Goal: Information Seeking & Learning: Learn about a topic

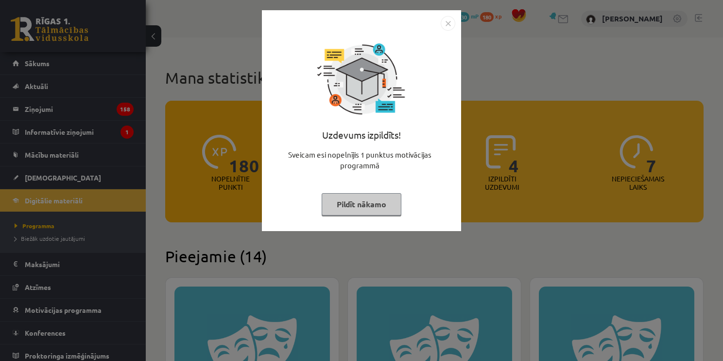
click at [445, 21] on img "Close" at bounding box center [448, 23] width 15 height 15
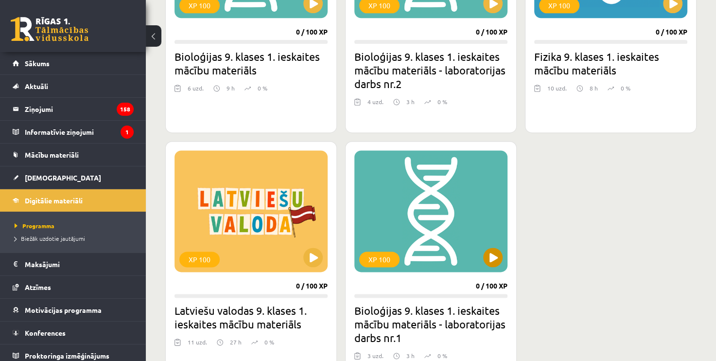
scroll to position [1263, 0]
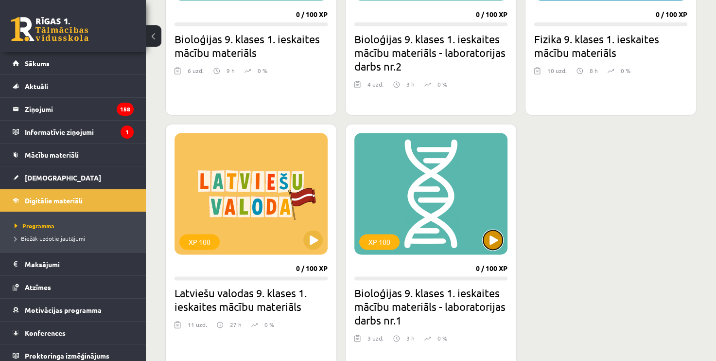
click at [490, 238] on button at bounding box center [492, 239] width 19 height 19
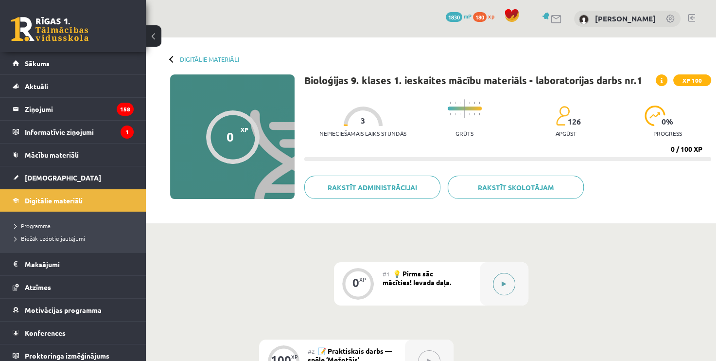
click at [507, 285] on button at bounding box center [504, 284] width 22 height 22
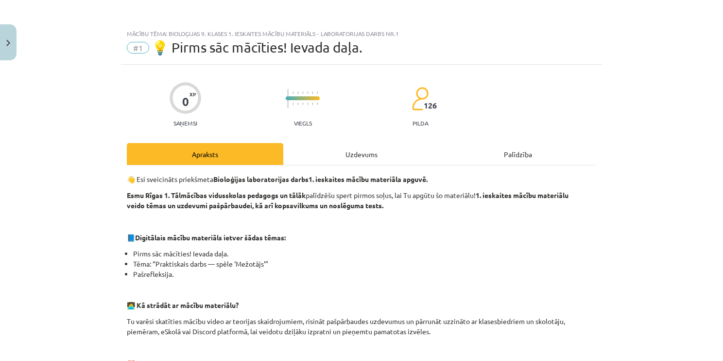
click at [386, 156] on div "Uzdevums" at bounding box center [361, 154] width 156 height 22
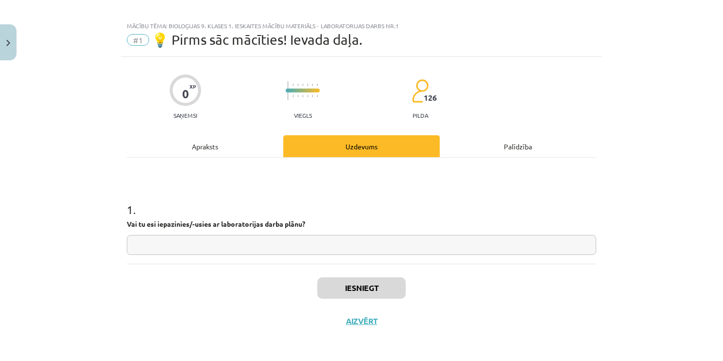
click at [365, 247] on input "text" at bounding box center [361, 245] width 469 height 20
type input "**"
click at [370, 289] on button "Iesniegt" at bounding box center [361, 287] width 88 height 21
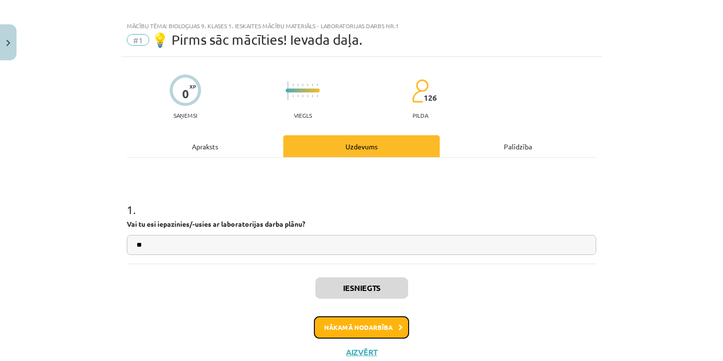
click at [375, 325] on button "Nākamā nodarbība" at bounding box center [361, 327] width 95 height 22
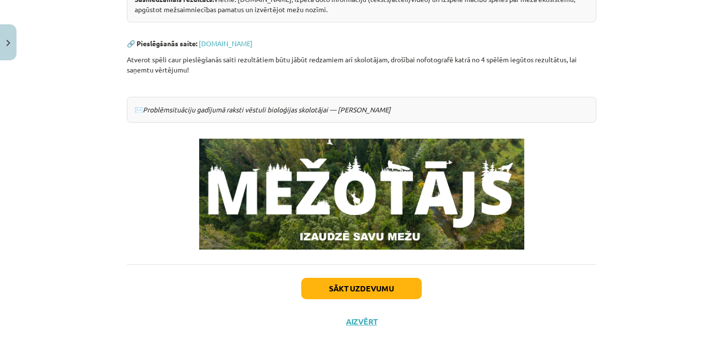
scroll to position [0, 0]
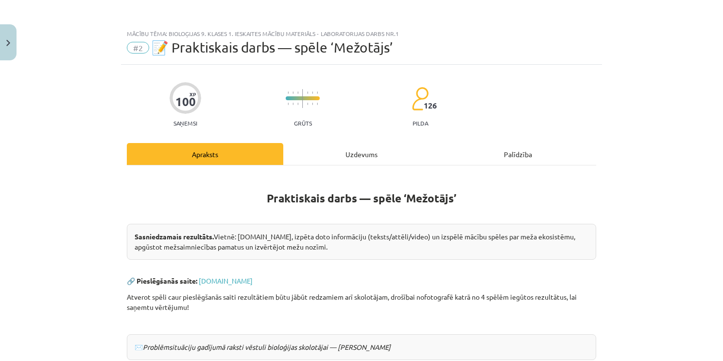
click at [358, 158] on div "Uzdevums" at bounding box center [361, 154] width 156 height 22
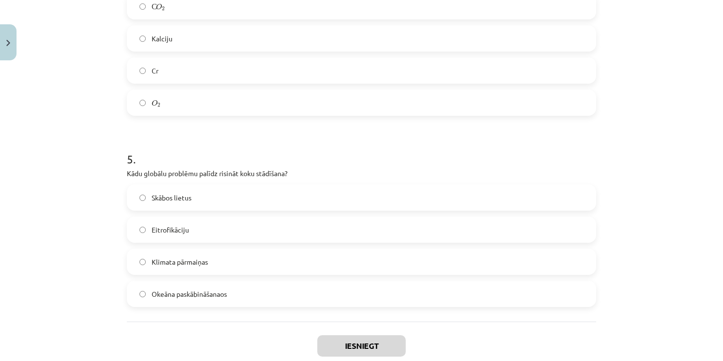
scroll to position [847, 0]
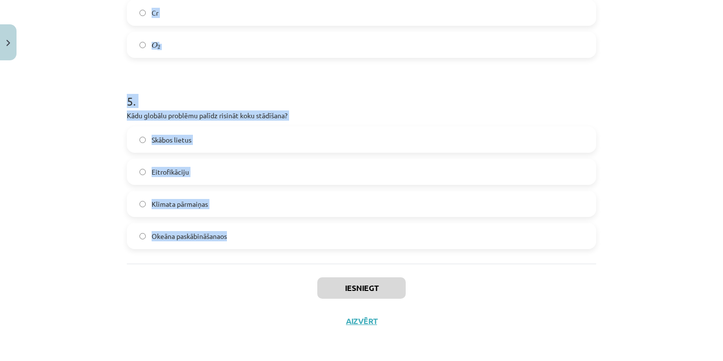
drag, startPoint x: 121, startPoint y: 136, endPoint x: 318, endPoint y: 242, distance: 223.9
copy form "1 . Latvijas teritorijā pēdējo 100 gadu laikā mežu platība ir: Samazinājusies N…"
click at [78, 35] on div "Mācību tēma: Bioloģijas 9. klases 1. ieskaites mācību materiāls - laboratorijas…" at bounding box center [361, 180] width 723 height 361
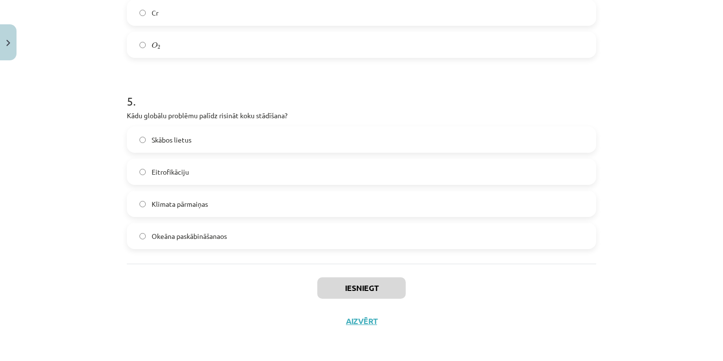
drag, startPoint x: 218, startPoint y: 205, endPoint x: 212, endPoint y: 201, distance: 7.4
click at [217, 205] on label "Klimata pārmaiņas" at bounding box center [361, 203] width 467 height 24
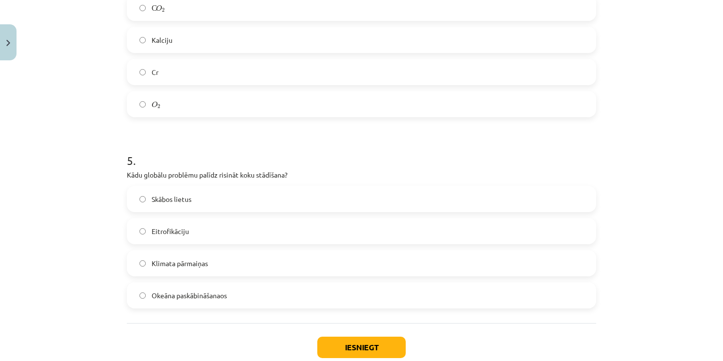
scroll to position [702, 0]
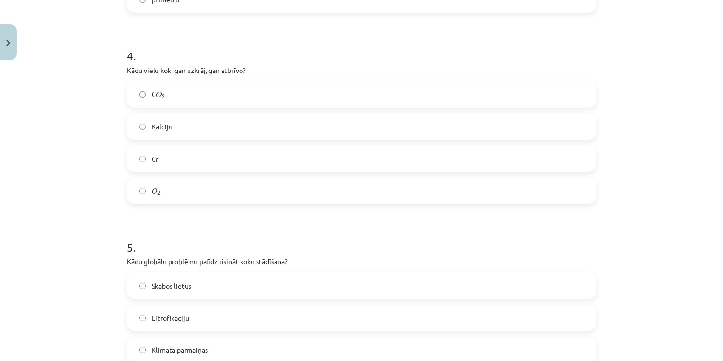
click at [190, 98] on label "С O 2 С O 2" at bounding box center [361, 94] width 467 height 24
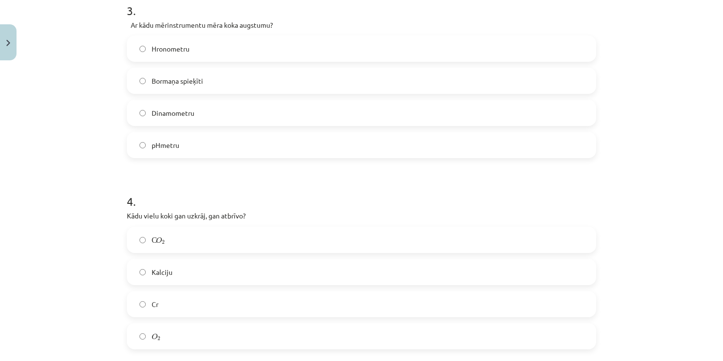
scroll to position [556, 0]
click at [227, 74] on label "Bormaņa spieķīti" at bounding box center [361, 81] width 467 height 24
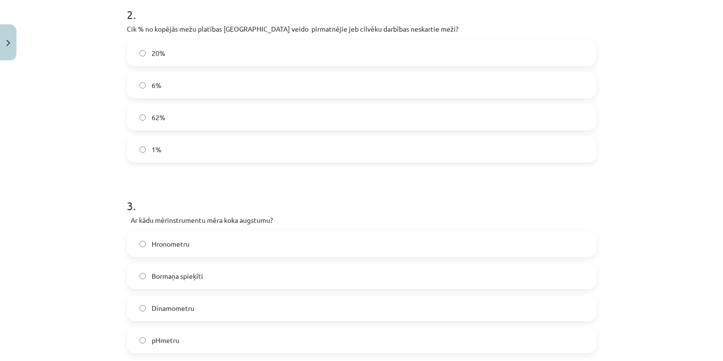
click at [214, 155] on label "1%" at bounding box center [361, 149] width 467 height 24
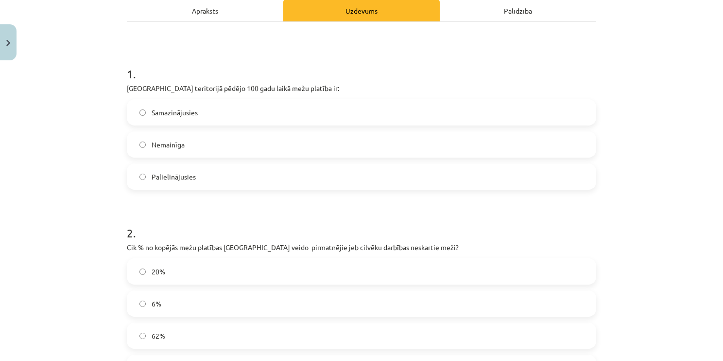
scroll to position [119, 0]
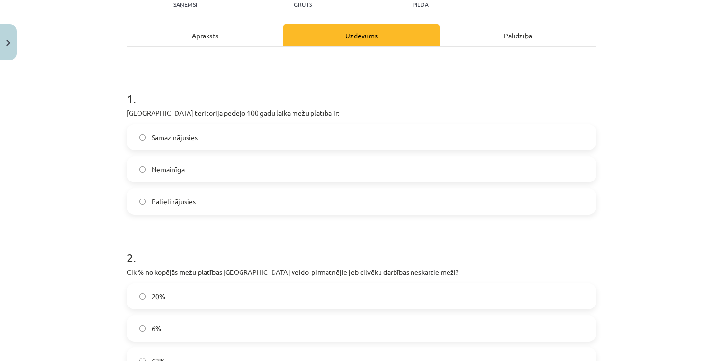
click at [262, 201] on label "Palielinājusies" at bounding box center [361, 201] width 467 height 24
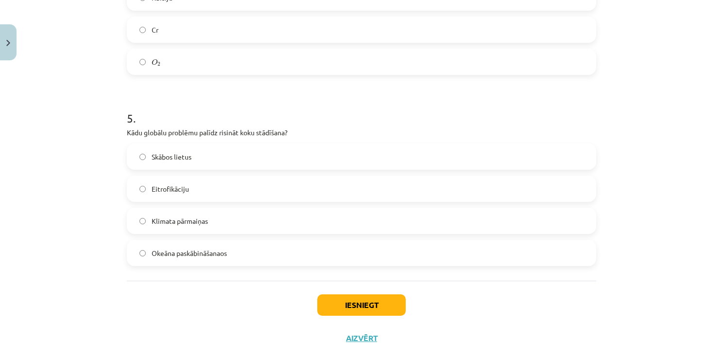
scroll to position [847, 0]
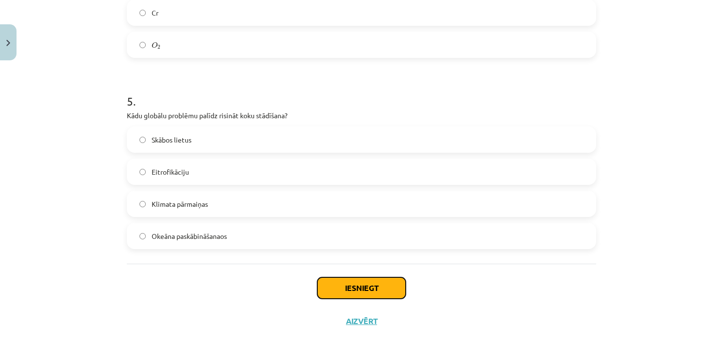
click at [377, 282] on button "Iesniegt" at bounding box center [361, 287] width 88 height 21
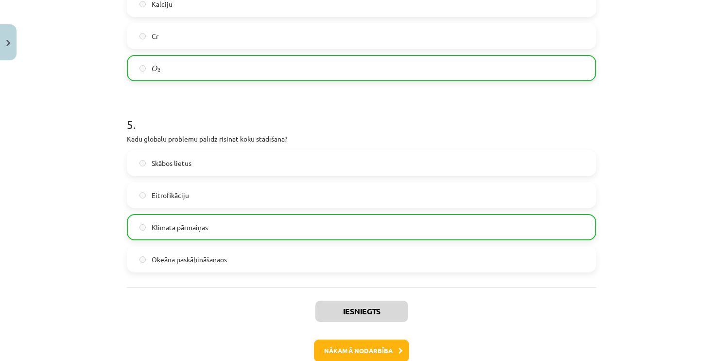
scroll to position [879, 0]
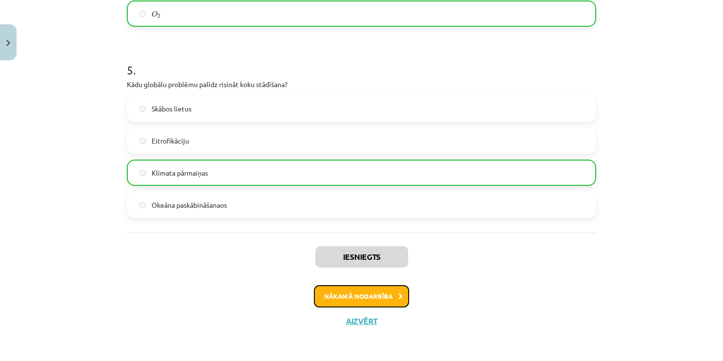
click at [366, 294] on button "Nākamā nodarbība" at bounding box center [361, 296] width 95 height 22
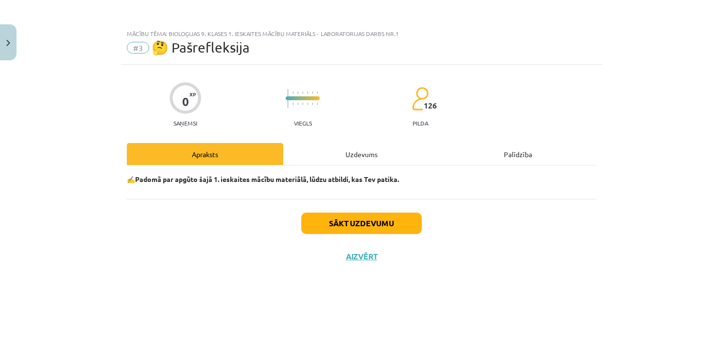
scroll to position [0, 0]
click at [388, 224] on button "Sākt uzdevumu" at bounding box center [361, 222] width 121 height 21
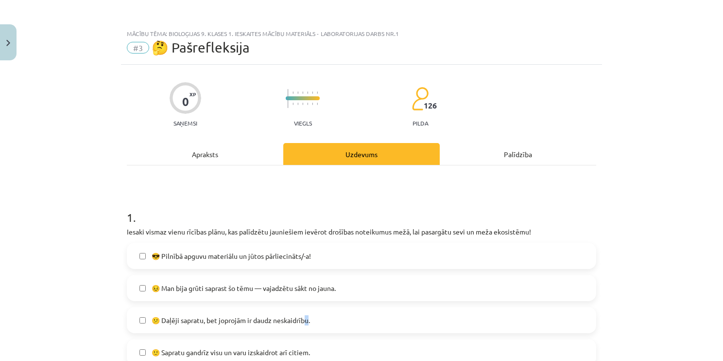
click at [305, 321] on span "😕 Daļēji sapratu, bet joprojām ir daudz neskaidrību." at bounding box center [231, 320] width 158 height 10
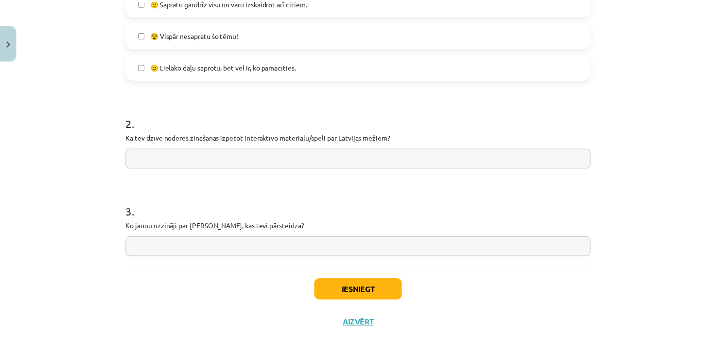
scroll to position [352, 0]
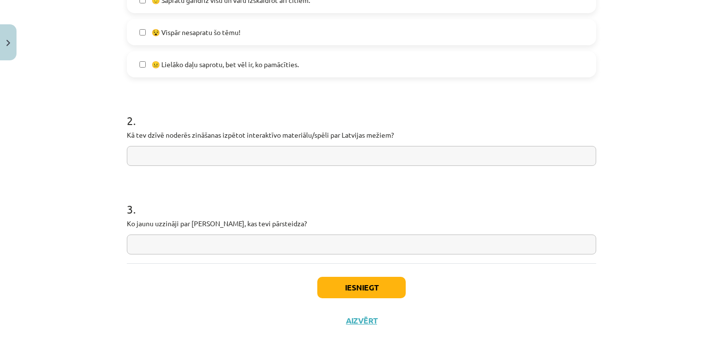
click at [245, 31] on label "😵 Vispār nesapratu šo tēmu!" at bounding box center [361, 32] width 467 height 24
click at [366, 294] on button "Iesniegt" at bounding box center [361, 286] width 88 height 21
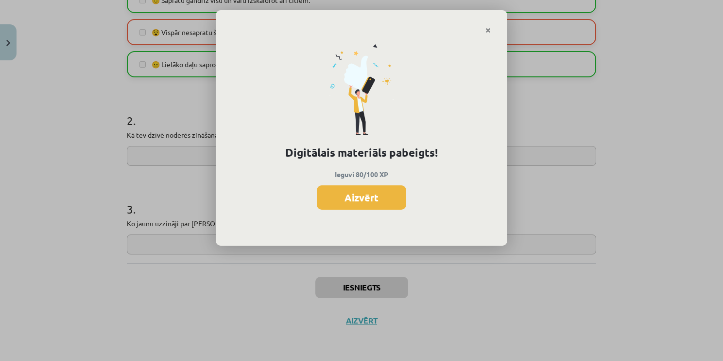
click at [393, 199] on button "Aizvērt" at bounding box center [361, 197] width 89 height 24
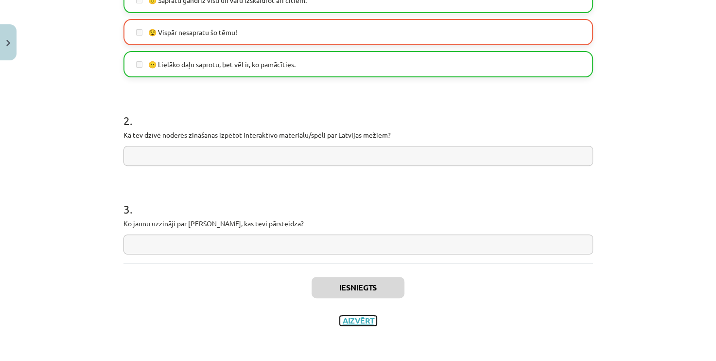
click at [356, 322] on button "Aizvērt" at bounding box center [358, 320] width 37 height 10
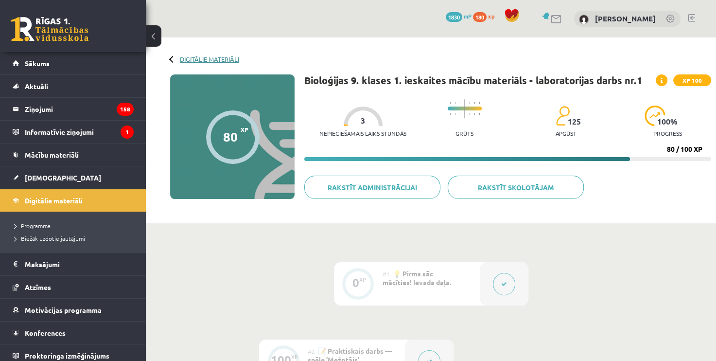
click at [201, 59] on link "Digitālie materiāli" at bounding box center [209, 58] width 59 height 7
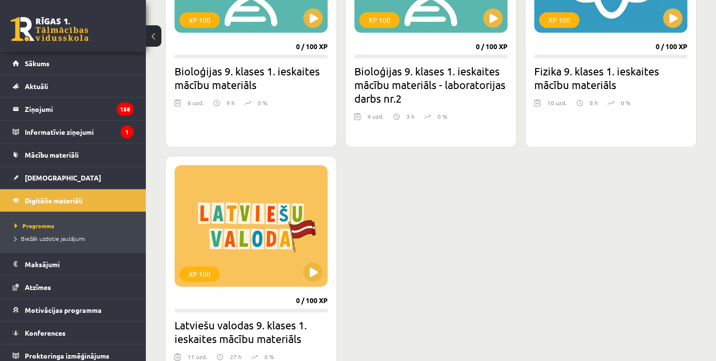
scroll to position [1215, 0]
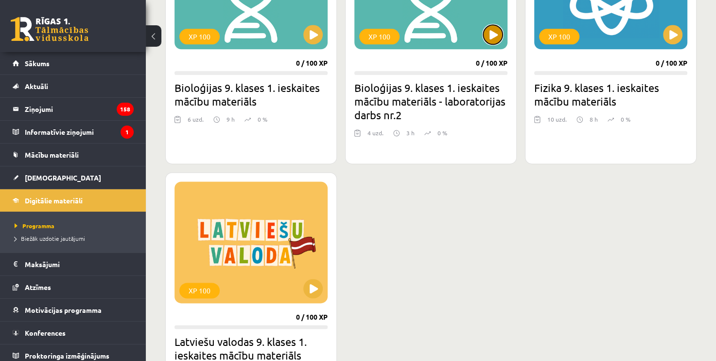
click at [492, 35] on button at bounding box center [492, 34] width 19 height 19
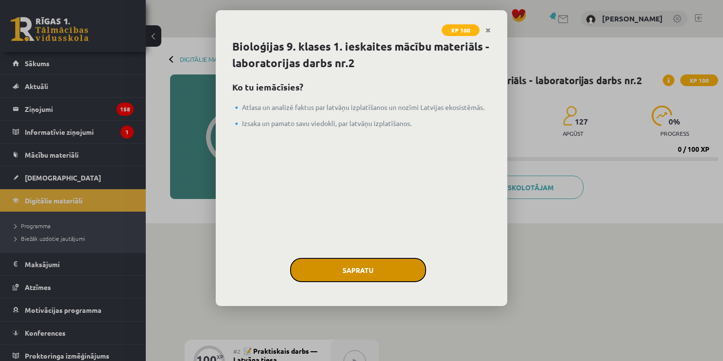
click at [387, 261] on button "Sapratu" at bounding box center [358, 270] width 136 height 24
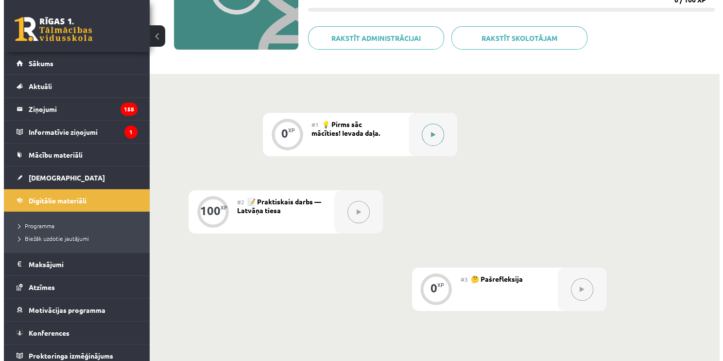
scroll to position [146, 0]
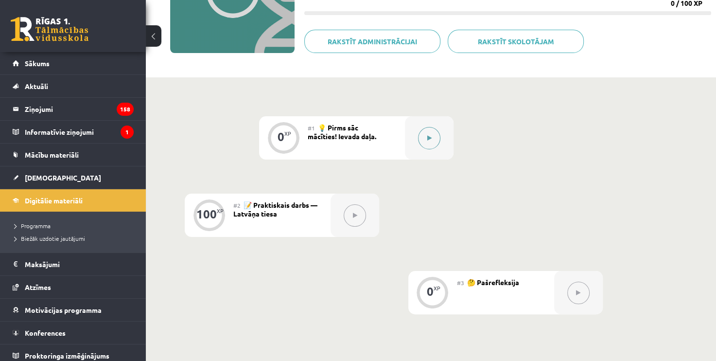
click at [433, 132] on button at bounding box center [429, 138] width 22 height 22
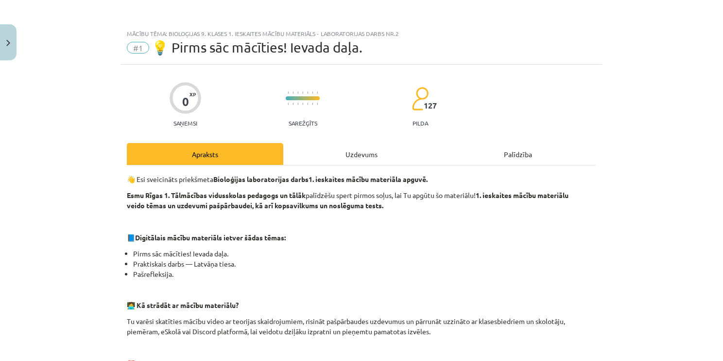
drag, startPoint x: 383, startPoint y: 135, endPoint x: 362, endPoint y: 153, distance: 28.0
click at [383, 138] on div "0 XP Saņemsi Sarežģīts 127 pilda Apraksts Uzdevums Palīdzība 👋 Esi sveicināts p…" at bounding box center [361, 364] width 481 height 599
click at [360, 153] on div "Uzdevums" at bounding box center [361, 154] width 156 height 22
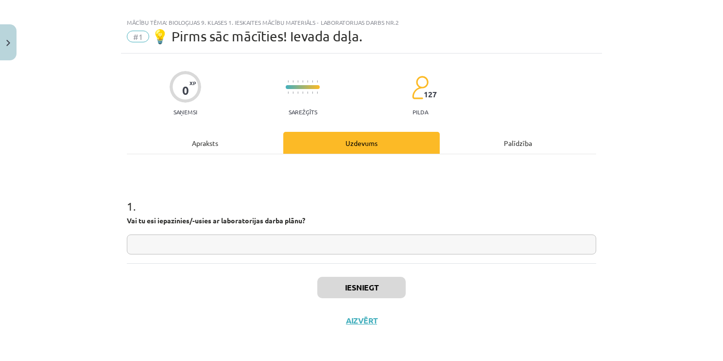
click at [306, 238] on input "text" at bounding box center [361, 244] width 469 height 20
type input "**"
click at [352, 286] on button "Iesniegt" at bounding box center [361, 286] width 88 height 21
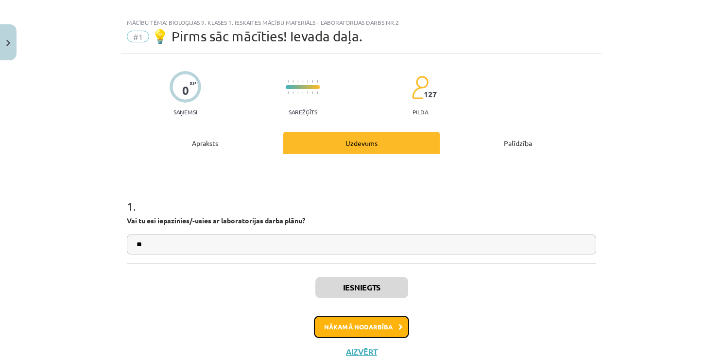
click at [390, 329] on button "Nākamā nodarbība" at bounding box center [361, 326] width 95 height 22
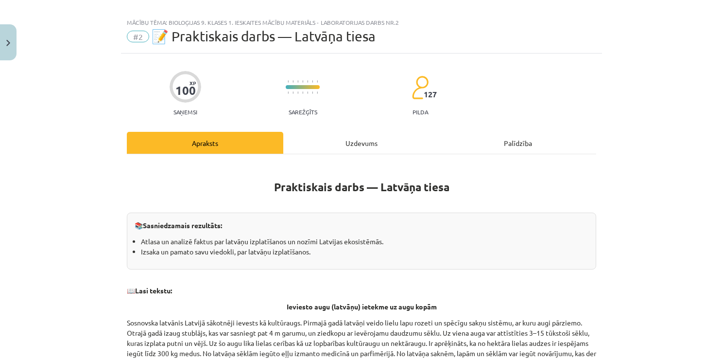
scroll to position [24, 0]
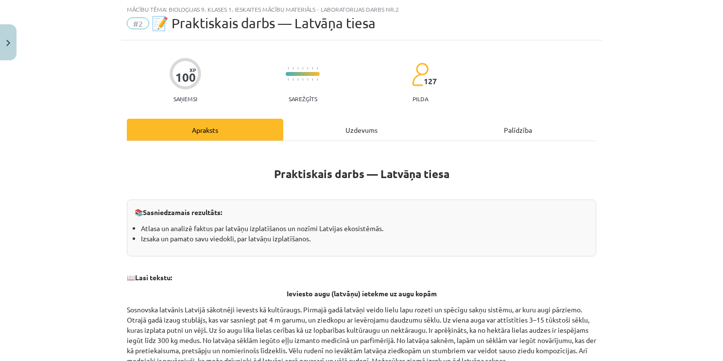
click at [348, 125] on div "Uzdevums" at bounding box center [361, 130] width 156 height 22
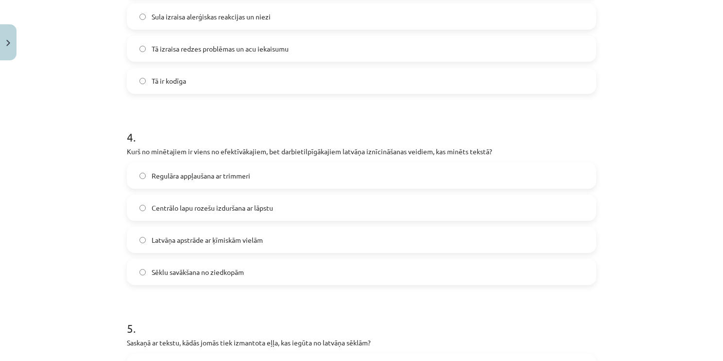
scroll to position [880, 0]
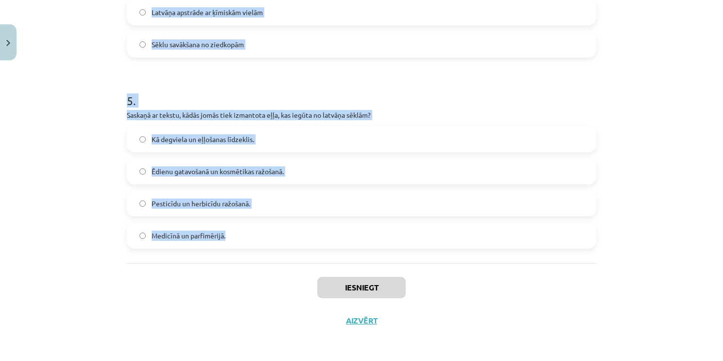
drag, startPoint x: 119, startPoint y: 184, endPoint x: 321, endPoint y: 227, distance: 207.2
copy form "1 . Kādēļ Sosnovska latvānis sākotnēji tika ievests Latvijā? Kā sēklas eļļas ie…"
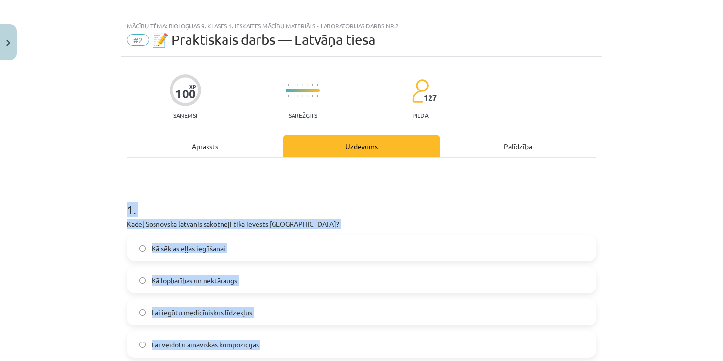
scroll to position [0, 0]
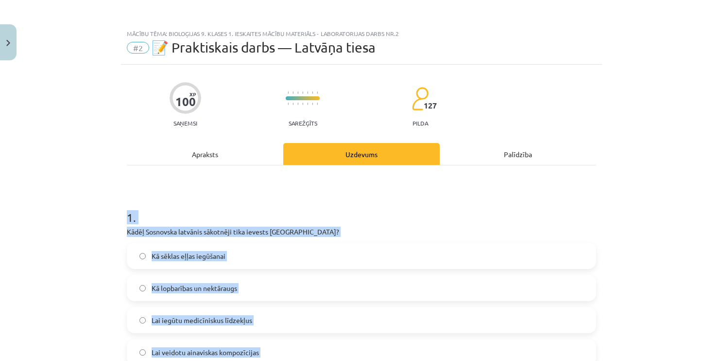
click at [36, 170] on div "Mācību tēma: Bioloģijas 9. klases 1. ieskaites mācību materiāls - laboratorijas…" at bounding box center [361, 180] width 723 height 361
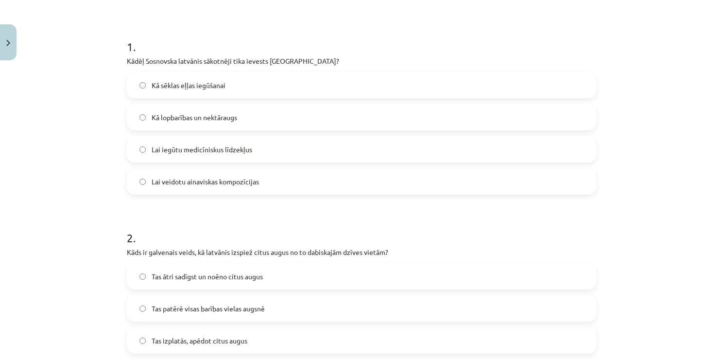
scroll to position [194, 0]
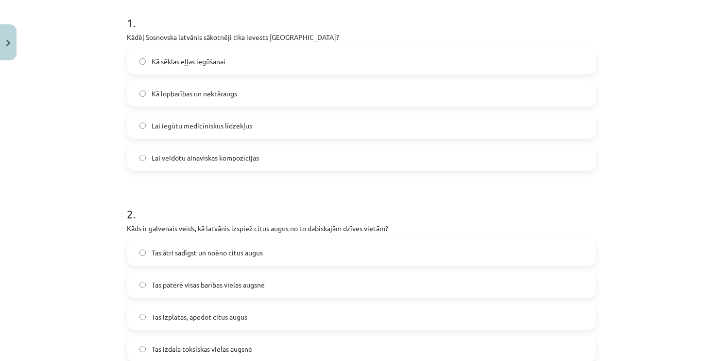
click at [287, 94] on label "Kā lopbarības un nektāraugs" at bounding box center [361, 93] width 467 height 24
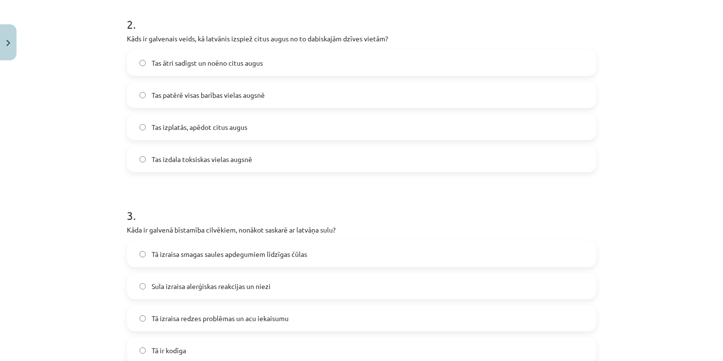
scroll to position [389, 0]
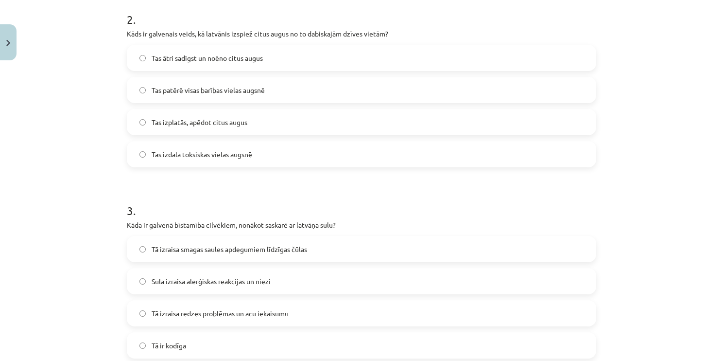
click at [297, 59] on label "Tas ātri sadīgst un noēno citus augus" at bounding box center [361, 58] width 467 height 24
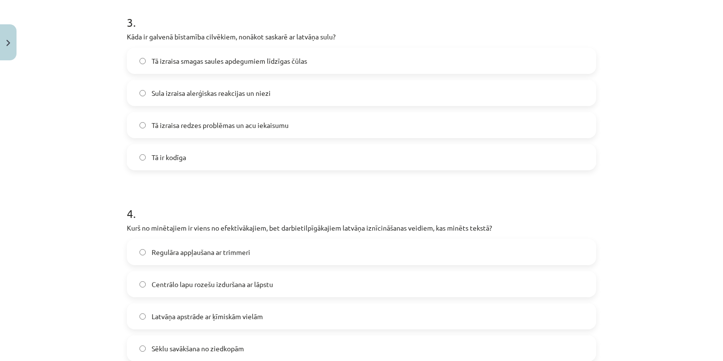
scroll to position [583, 0]
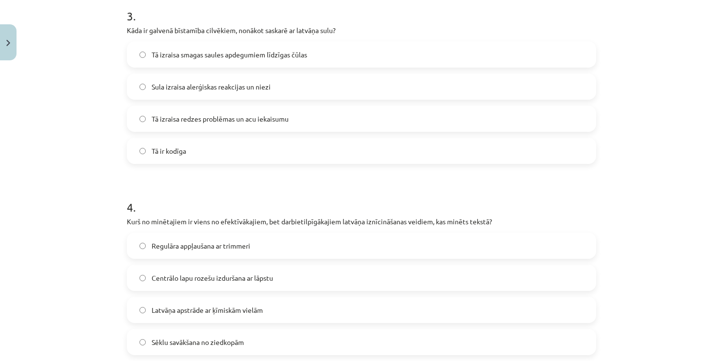
click at [323, 54] on label "Tā izraisa smagas saules apdegumiem līdzīgas čūlas" at bounding box center [361, 54] width 467 height 24
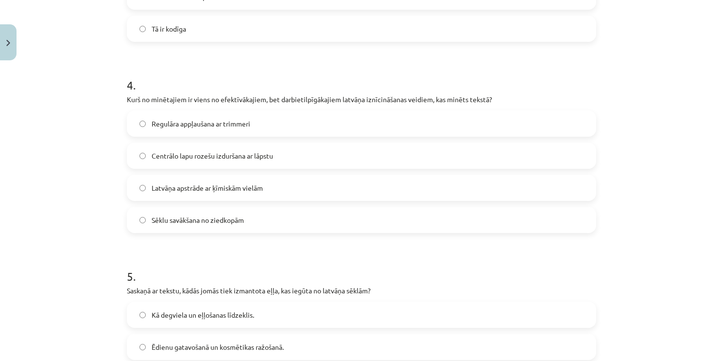
scroll to position [729, 0]
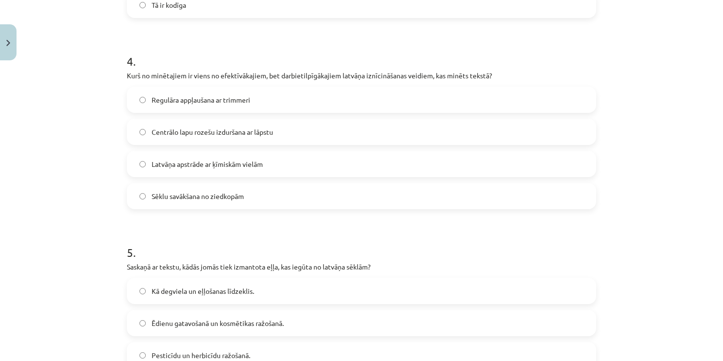
click at [311, 137] on label "Centrālo lapu rozešu izduršana ar lāpstu" at bounding box center [361, 132] width 467 height 24
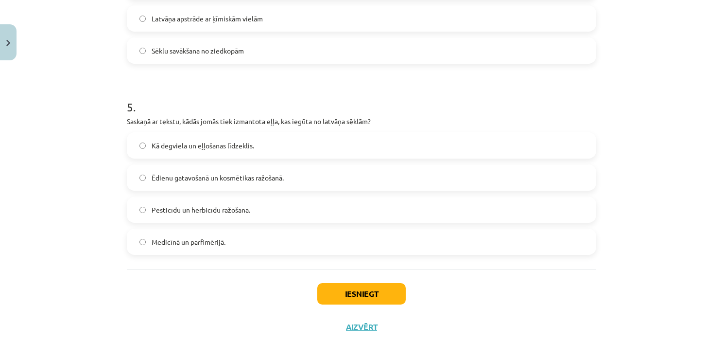
scroll to position [875, 0]
click at [292, 150] on label "Kā degviela un eļļošanas līdzeklis." at bounding box center [361, 145] width 467 height 24
click at [330, 293] on button "Iesniegt" at bounding box center [361, 292] width 88 height 21
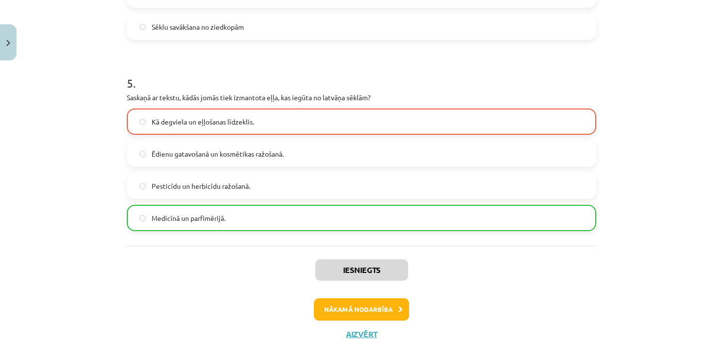
scroll to position [911, 0]
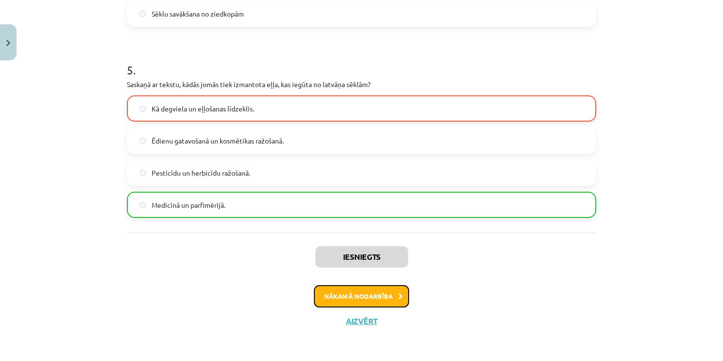
click at [334, 298] on button "Nākamā nodarbība" at bounding box center [361, 296] width 95 height 22
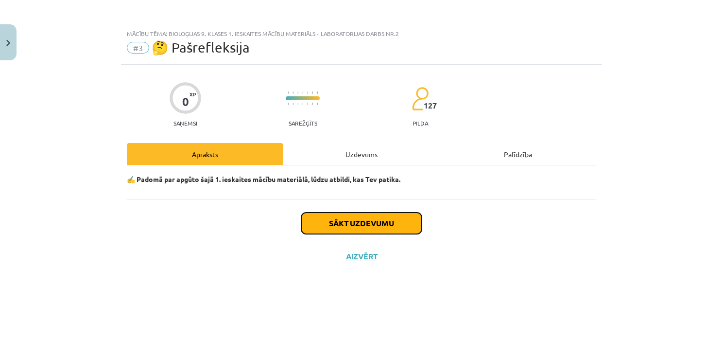
click at [349, 223] on button "Sākt uzdevumu" at bounding box center [361, 222] width 121 height 21
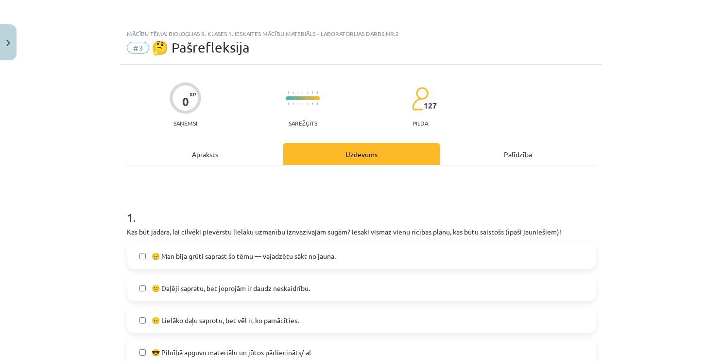
click at [316, 293] on label "😕 Daļēji sapratu, bet joprojām ir daudz neskaidrību." at bounding box center [361, 288] width 467 height 24
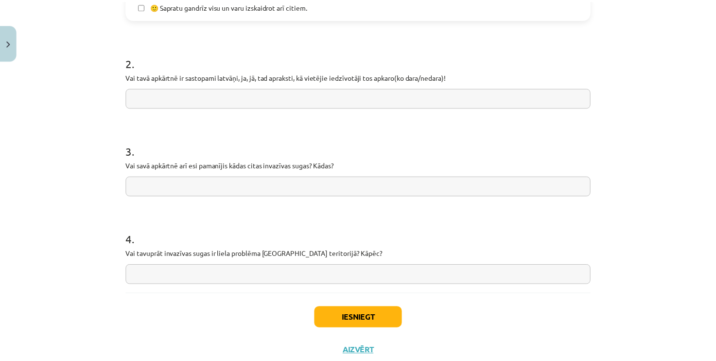
scroll to position [440, 0]
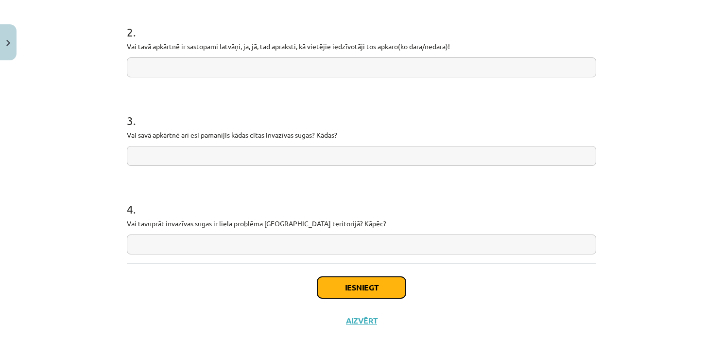
click at [329, 292] on button "Iesniegt" at bounding box center [361, 286] width 88 height 21
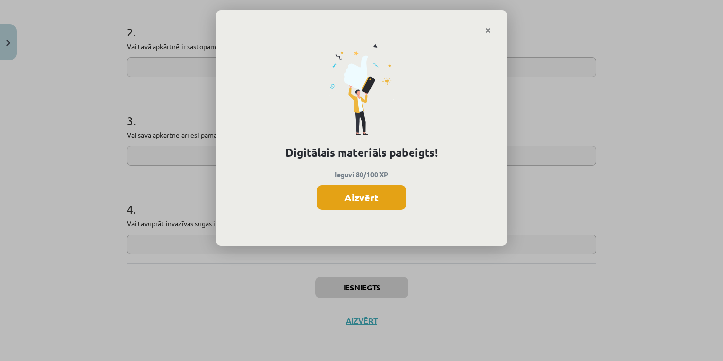
click at [354, 197] on button "Aizvērt" at bounding box center [361, 197] width 89 height 24
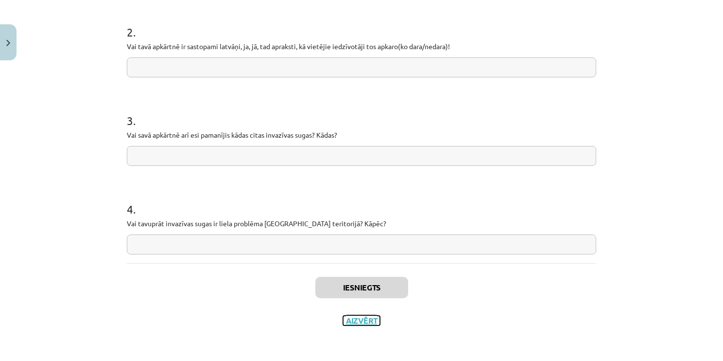
click at [362, 322] on button "Aizvērt" at bounding box center [361, 320] width 37 height 10
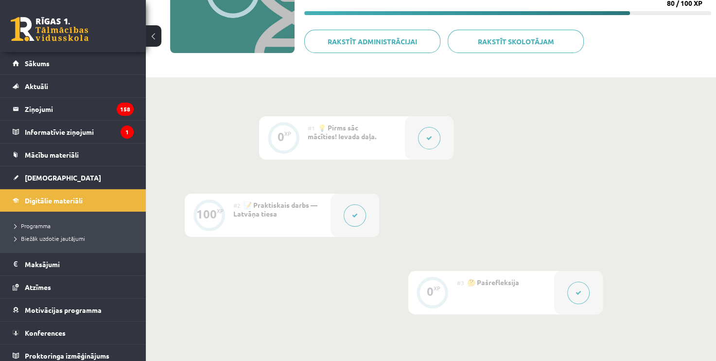
scroll to position [49, 0]
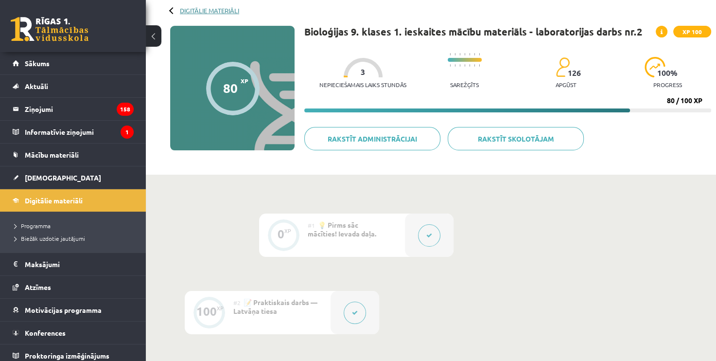
click at [206, 12] on link "Digitālie materiāli" at bounding box center [209, 10] width 59 height 7
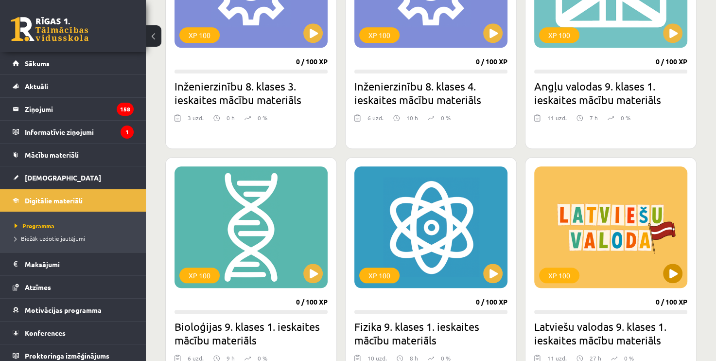
scroll to position [993, 0]
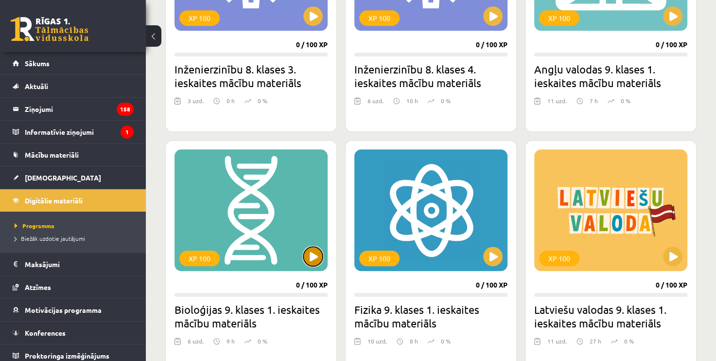
click at [313, 256] on button at bounding box center [312, 255] width 19 height 19
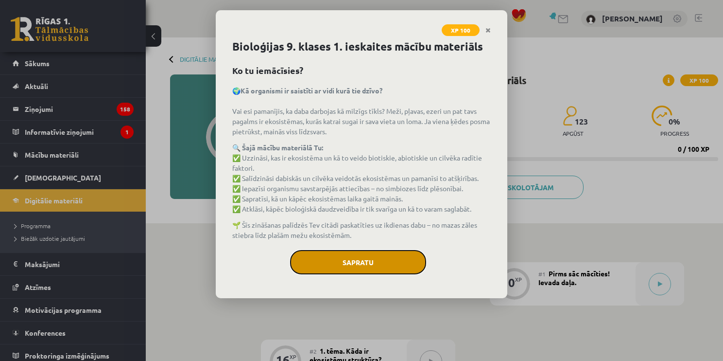
click at [335, 264] on button "Sapratu" at bounding box center [358, 262] width 136 height 24
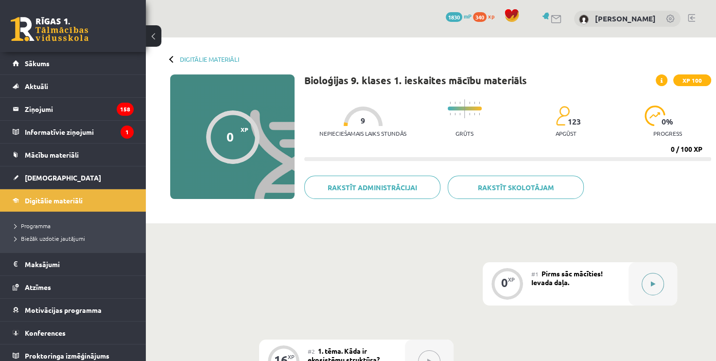
click at [651, 281] on icon at bounding box center [653, 284] width 4 height 6
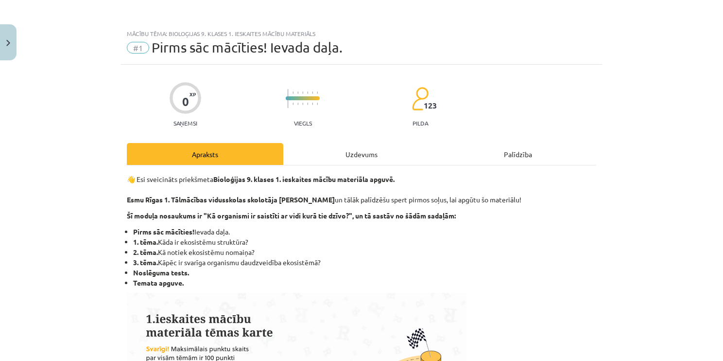
click at [345, 150] on div "Uzdevums" at bounding box center [361, 154] width 156 height 22
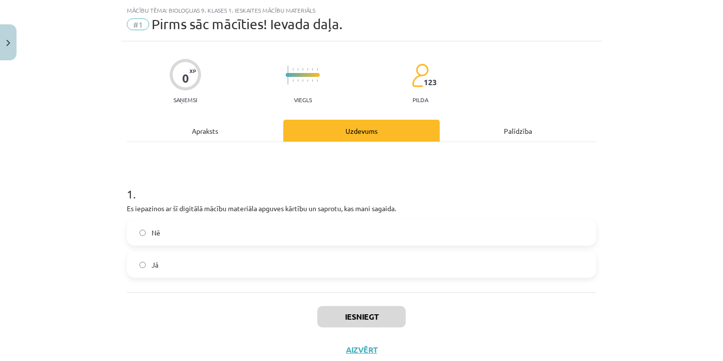
scroll to position [24, 0]
click at [300, 232] on label "Nē" at bounding box center [361, 231] width 467 height 24
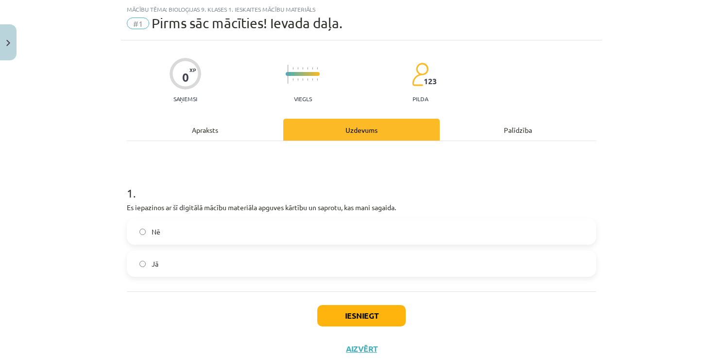
click at [292, 266] on label "Jā" at bounding box center [361, 263] width 467 height 24
click at [332, 312] on button "Iesniegt" at bounding box center [361, 315] width 88 height 21
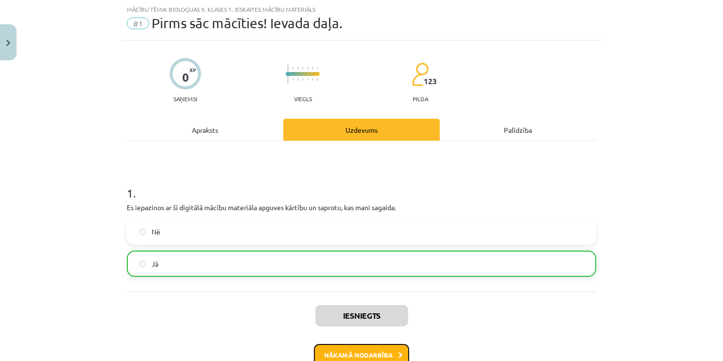
click at [340, 353] on button "Nākamā nodarbība" at bounding box center [361, 355] width 95 height 22
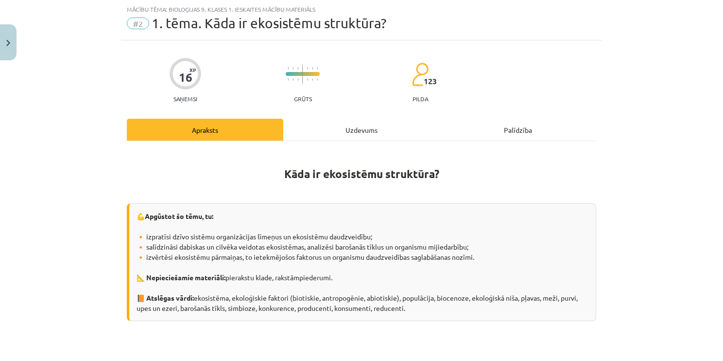
click at [331, 123] on div "Uzdevums" at bounding box center [361, 130] width 156 height 22
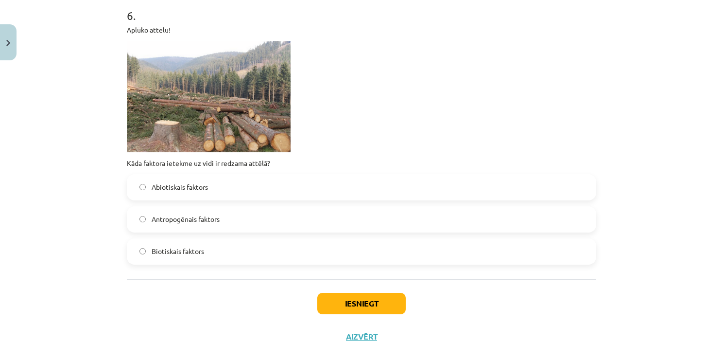
scroll to position [1206, 0]
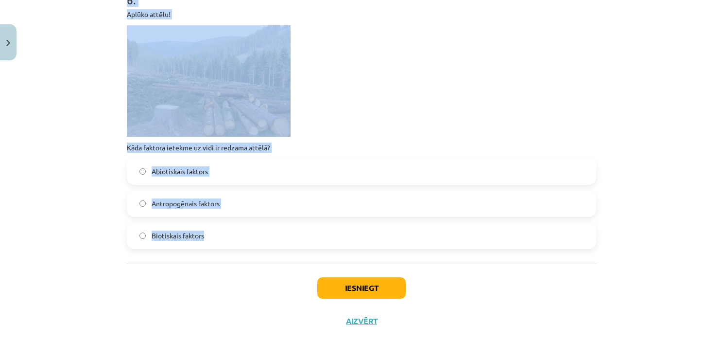
drag, startPoint x: 121, startPoint y: 85, endPoint x: 390, endPoint y: 236, distance: 308.7
copy form "2 . Loremip dolors ametco 3 adipisc, elitse doeiusm, tempor incidid ut laboreet…"
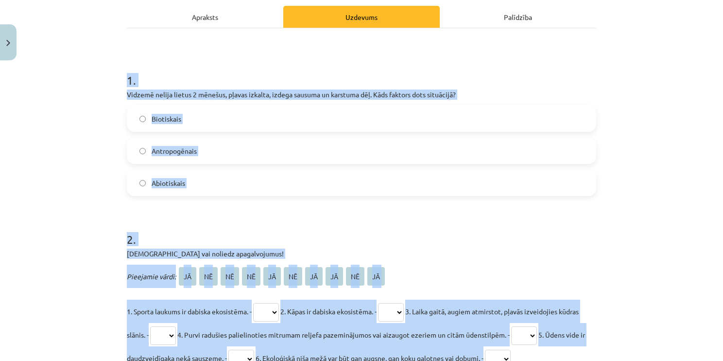
scroll to position [0, 0]
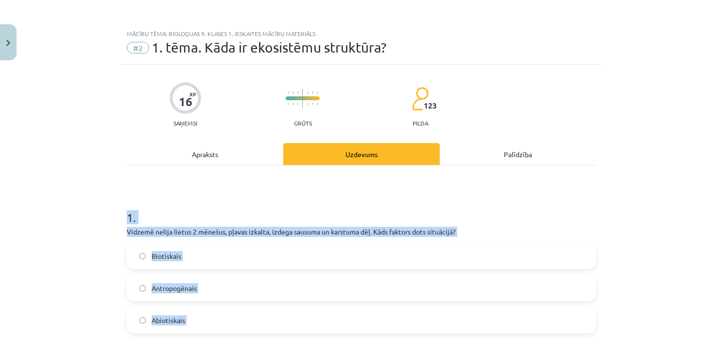
click at [45, 215] on div "Mācību tēma: Bioloģijas 9. klases 1. ieskaites mācību materiāls #2 1. tēma. Kād…" at bounding box center [361, 180] width 723 height 361
click at [64, 295] on div "Mācību tēma: Bioloģijas 9. klases 1. ieskaites mācību materiāls #2 1. tēma. Kād…" at bounding box center [361, 180] width 723 height 361
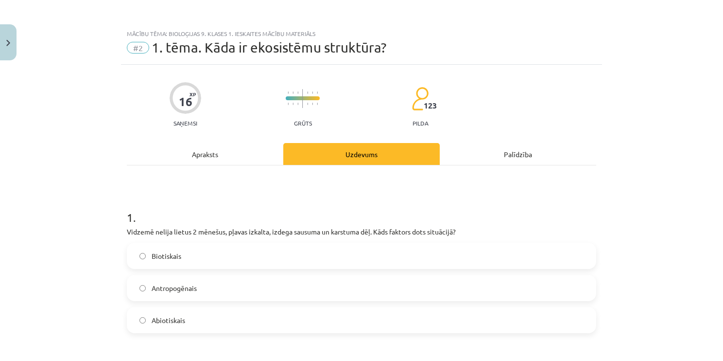
click at [231, 326] on label "Abiotiskais" at bounding box center [361, 320] width 467 height 24
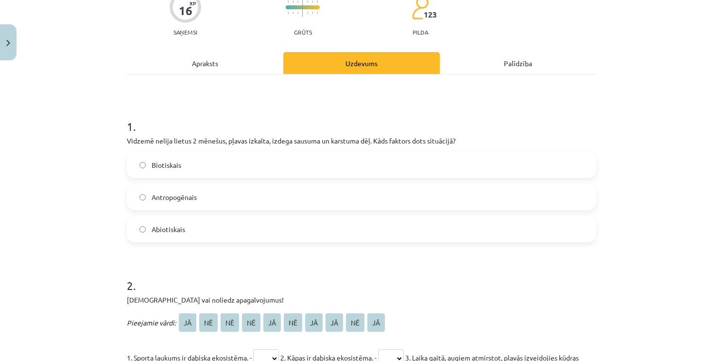
scroll to position [194, 0]
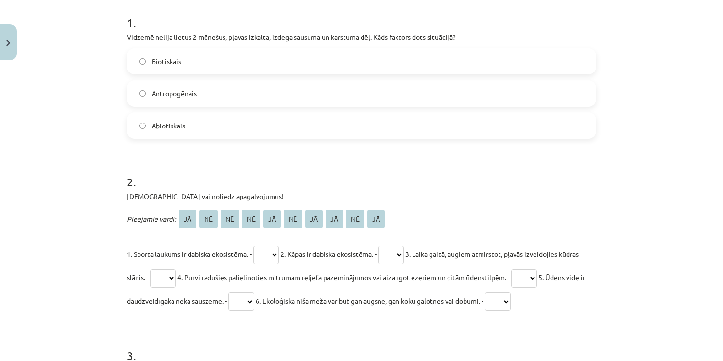
drag, startPoint x: 273, startPoint y: 258, endPoint x: 277, endPoint y: 258, distance: 4.9
click at [273, 258] on select "** ** ** ** ** ** ** ** ** **" at bounding box center [266, 254] width 26 height 18
select select "**"
click at [254, 245] on select "** ** ** ** ** ** ** ** ** **" at bounding box center [266, 254] width 26 height 18
click at [398, 245] on select "** ** ** ** ** ** ** ** ** **" at bounding box center [391, 254] width 26 height 18
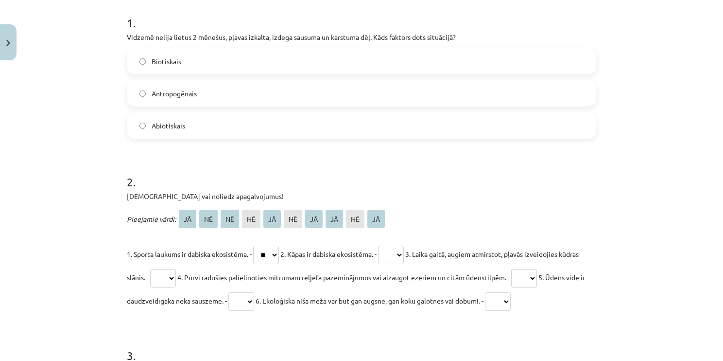
select select "**"
click at [387, 245] on select "** ** ** ** ** ** ** ** ** **" at bounding box center [391, 254] width 26 height 18
click at [176, 276] on select "** ** ** ** ** ** ** ** ** **" at bounding box center [163, 278] width 26 height 18
select select "**"
click at [171, 269] on select "** ** ** ** ** ** ** ** ** **" at bounding box center [163, 278] width 26 height 18
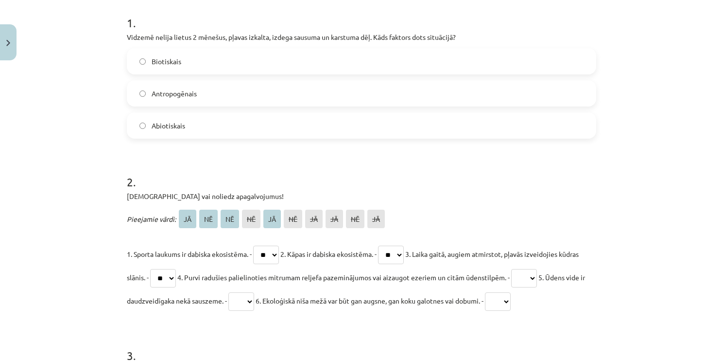
click at [537, 274] on select "** ** ** ** ** ** ** ** ** **" at bounding box center [524, 278] width 26 height 18
click at [537, 269] on select "** ** ** ** ** ** ** ** ** **" at bounding box center [524, 278] width 26 height 18
click at [537, 281] on select "** ** ** ** ** ** ** ** ** **" at bounding box center [524, 278] width 26 height 18
select select "**"
click at [537, 269] on select "** ** ** ** ** ** ** ** ** **" at bounding box center [524, 278] width 26 height 18
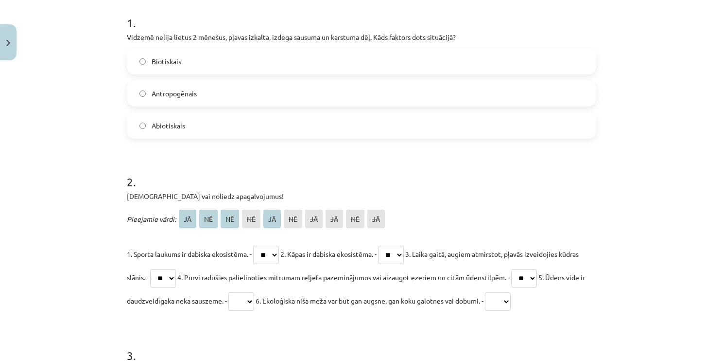
click at [511, 302] on select "** ** ** ** ** ** ** ** ** **" at bounding box center [498, 301] width 26 height 18
select select "**"
click at [511, 292] on select "** ** ** ** ** ** ** ** ** **" at bounding box center [498, 301] width 26 height 18
drag, startPoint x: 276, startPoint y: 297, endPoint x: 287, endPoint y: 298, distance: 10.8
click at [254, 297] on select "** ** ** ** ** ** ** ** ** **" at bounding box center [241, 301] width 26 height 18
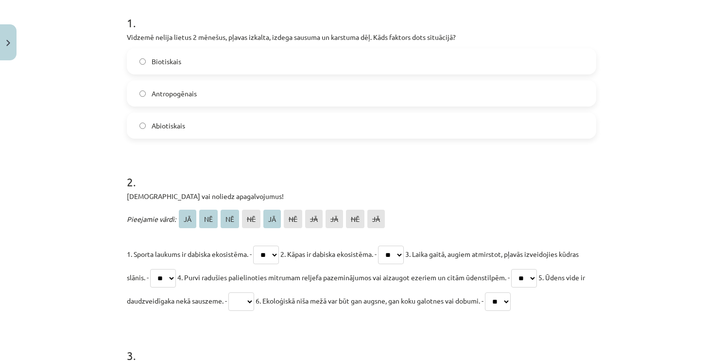
select select "**"
click at [254, 292] on select "** ** ** ** ** ** ** ** ** **" at bounding box center [241, 301] width 26 height 18
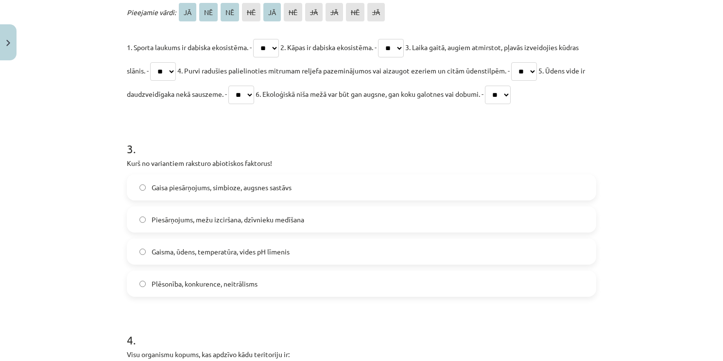
scroll to position [437, 0]
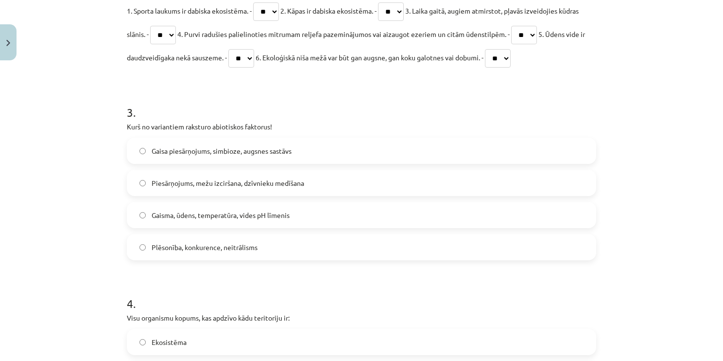
click at [319, 219] on label "Gaisma, ūdens, temperatūra, vides pH līmenis" at bounding box center [361, 215] width 467 height 24
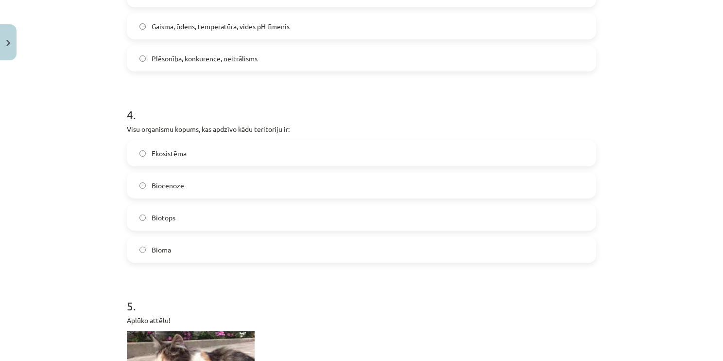
scroll to position [632, 0]
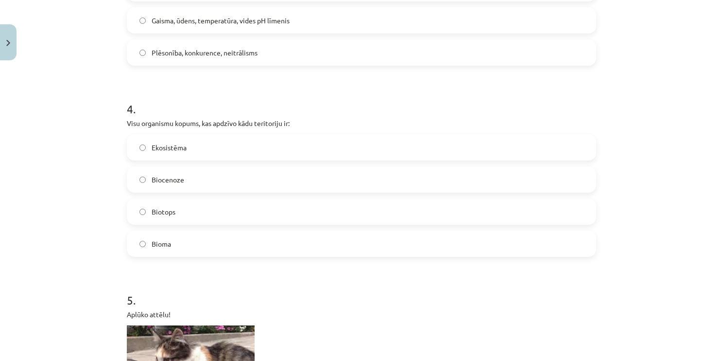
click at [217, 172] on label "Biocenoze" at bounding box center [361, 179] width 467 height 24
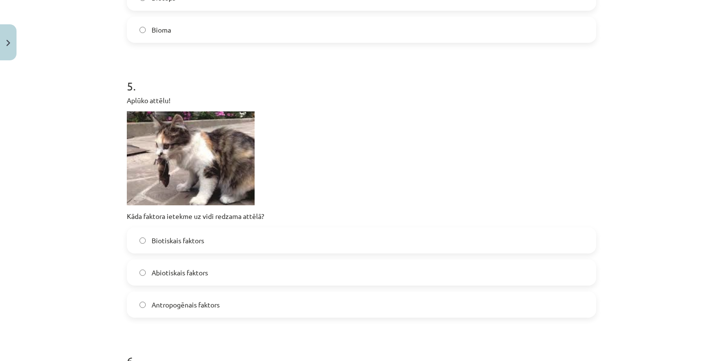
scroll to position [875, 0]
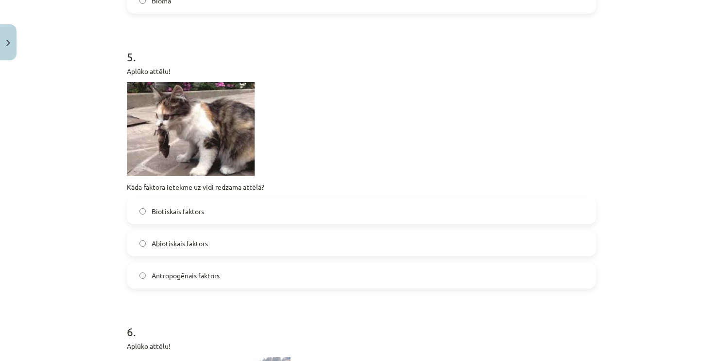
click at [238, 279] on label "Antropogēnais faktors" at bounding box center [361, 275] width 467 height 24
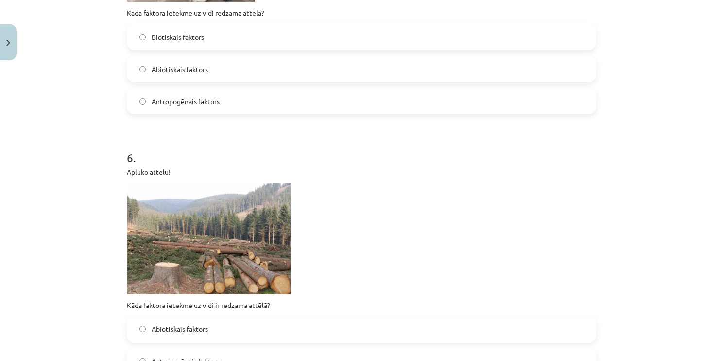
scroll to position [1118, 0]
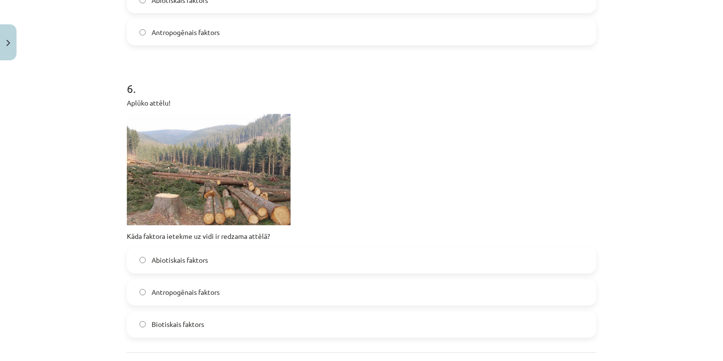
click at [225, 260] on label "Abiotiskais faktors" at bounding box center [361, 260] width 467 height 24
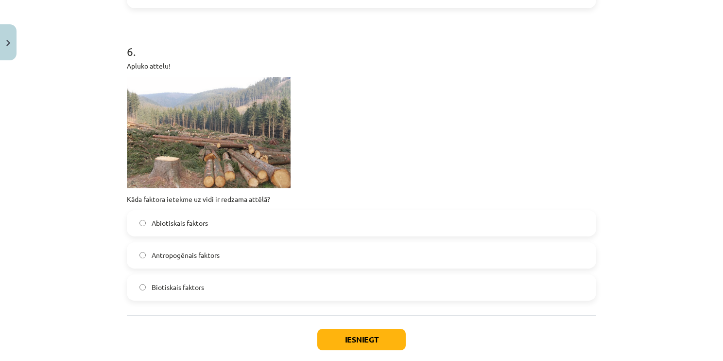
scroll to position [1206, 0]
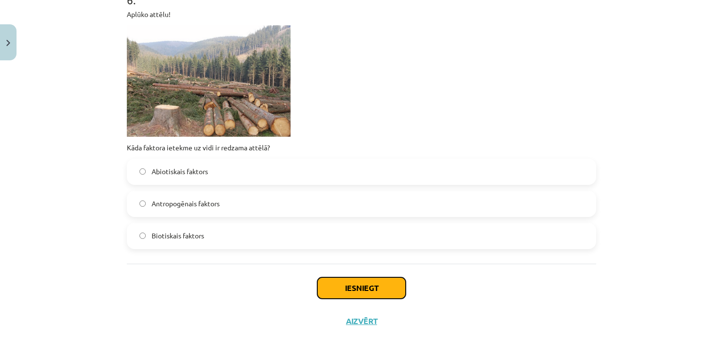
drag, startPoint x: 362, startPoint y: 284, endPoint x: 368, endPoint y: 289, distance: 7.3
click at [364, 284] on button "Iesniegt" at bounding box center [361, 287] width 88 height 21
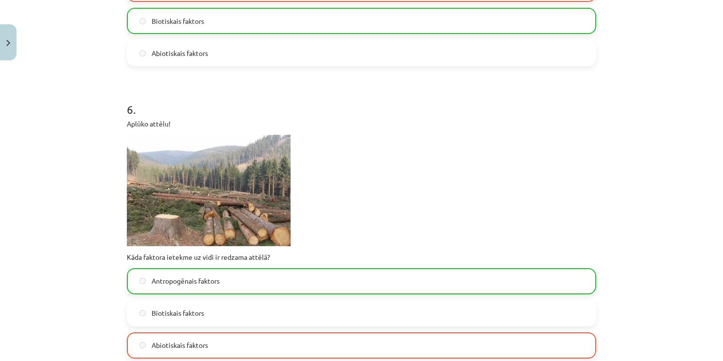
scroll to position [1091, 0]
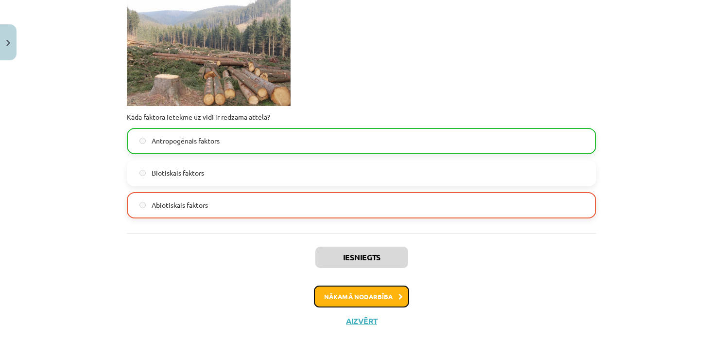
click at [346, 296] on button "Nākamā nodarbība" at bounding box center [361, 296] width 95 height 22
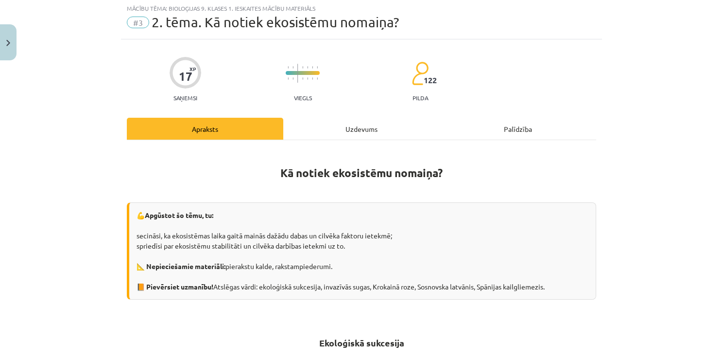
scroll to position [24, 0]
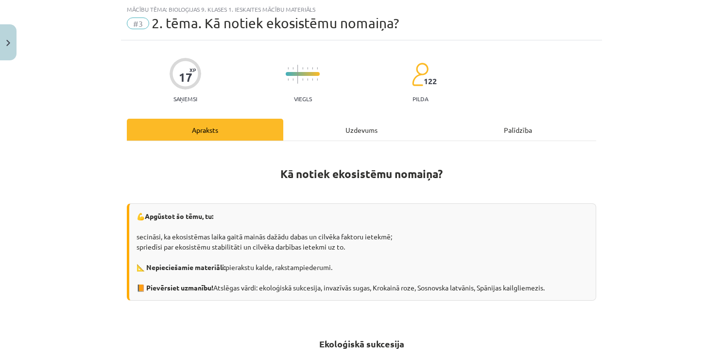
click at [367, 128] on div "Uzdevums" at bounding box center [361, 130] width 156 height 22
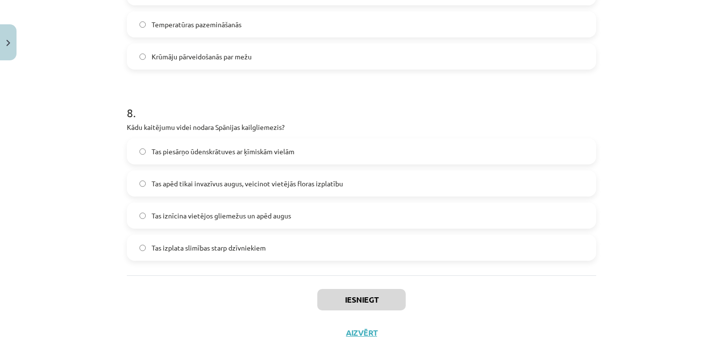
scroll to position [1453, 0]
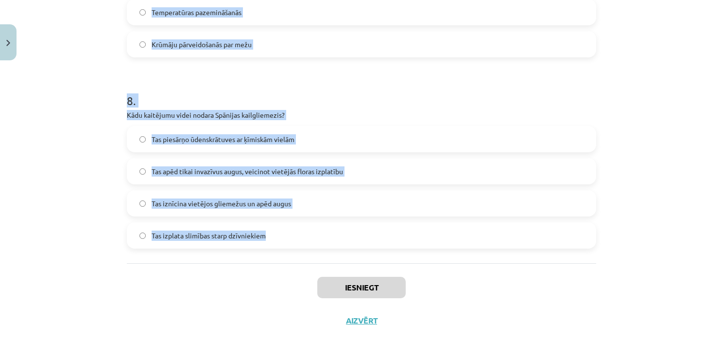
drag, startPoint x: 122, startPoint y: 180, endPoint x: 320, endPoint y: 232, distance: 204.5
copy form "8 . Lore ip dol sitametco adi elitsed doeiusmodte incididunt? Utlab etdo magnaa…"
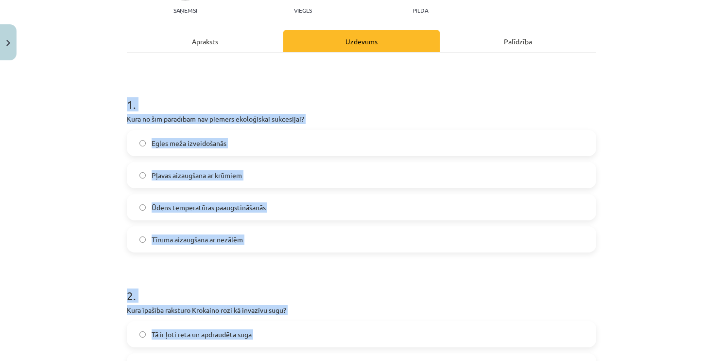
scroll to position [93, 0]
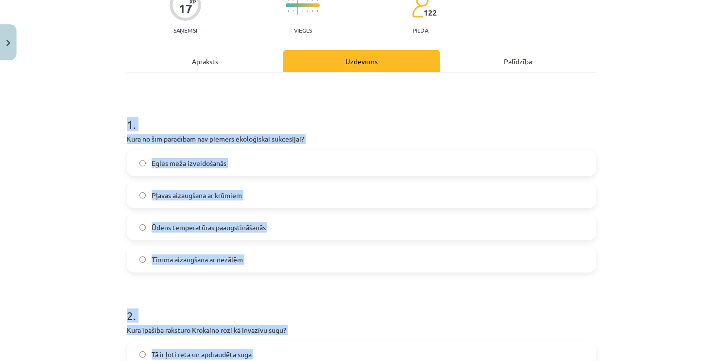
click at [76, 144] on div "Mācību tēma: Bioloģijas 9. klases 1. ieskaites mācību materiāls #3 2. tēma. Kā …" at bounding box center [361, 180] width 723 height 361
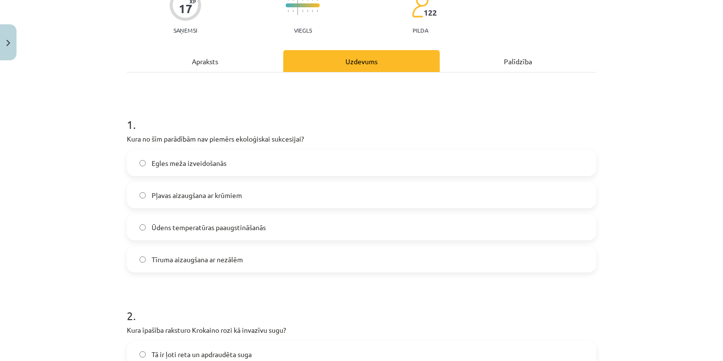
click at [302, 221] on label "Ūdens temperatūras paaugstināšanās" at bounding box center [361, 227] width 467 height 24
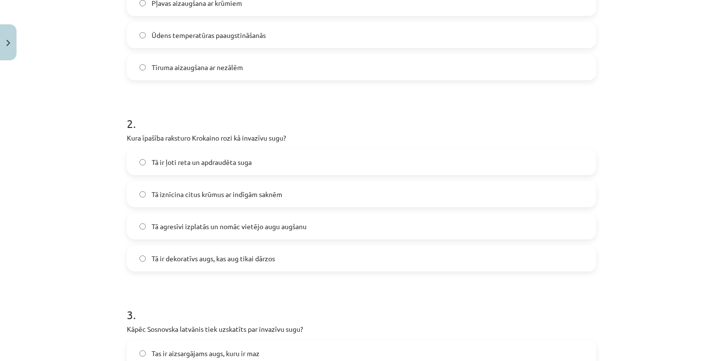
scroll to position [287, 0]
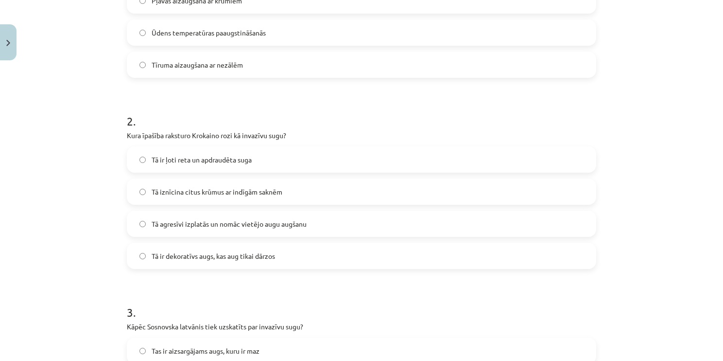
click at [345, 223] on label "Tā agresīvi izplatās un nomāc vietējo augu augšanu" at bounding box center [361, 223] width 467 height 24
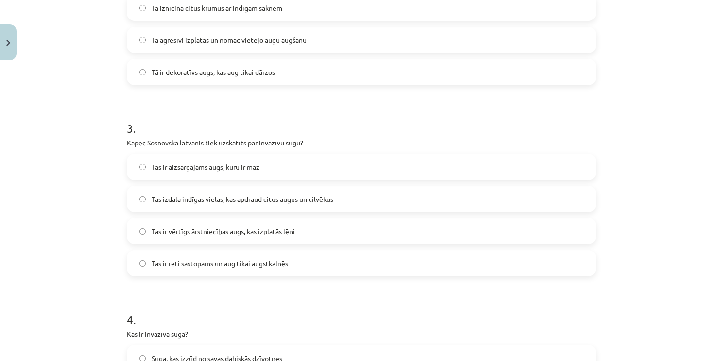
scroll to position [482, 0]
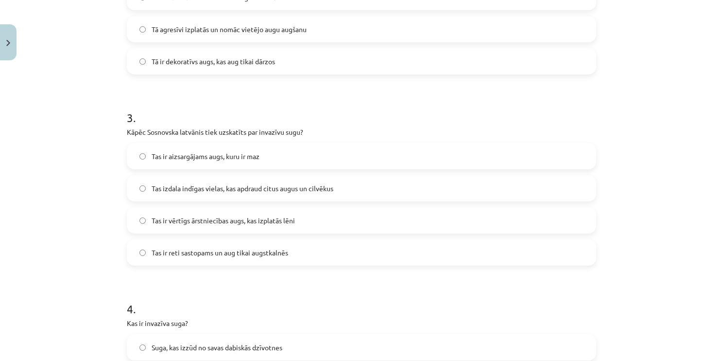
click at [368, 184] on label "Tas izdala indīgas vielas, kas apdraud citus augus un cilvēkus" at bounding box center [361, 188] width 467 height 24
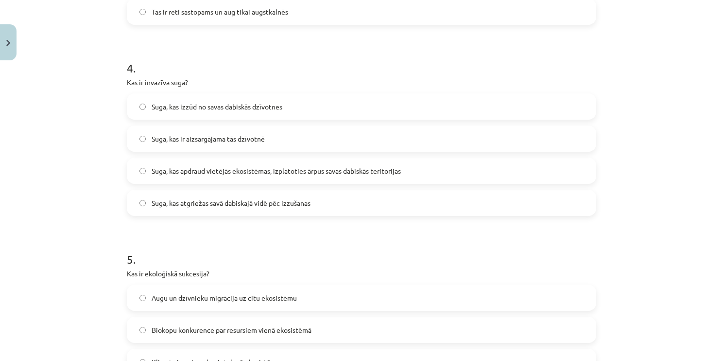
scroll to position [724, 0]
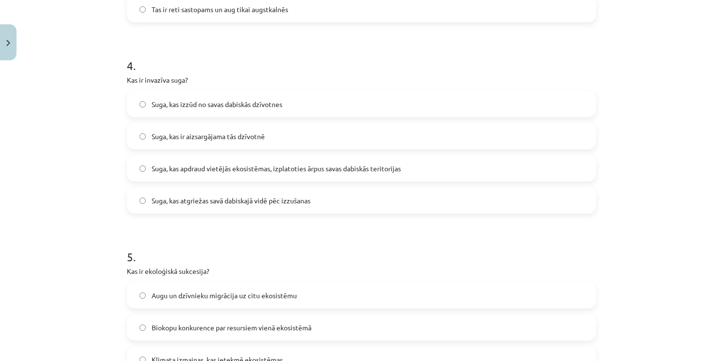
click at [407, 163] on label "Suga, kas apdraud vietējās ekosistēmas, izplatoties ārpus savas dabiskās terito…" at bounding box center [361, 168] width 467 height 24
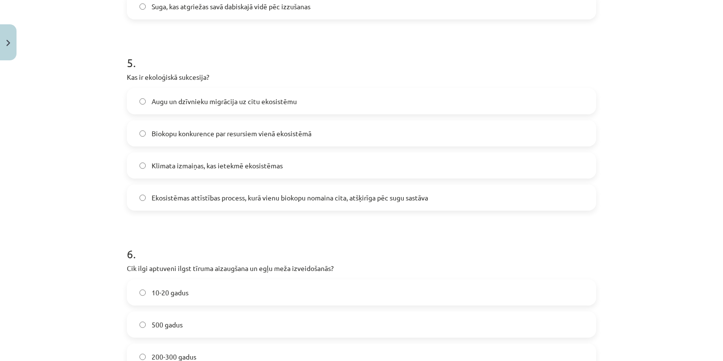
scroll to position [919, 0]
click at [516, 197] on label "Ekosistēmas attīstības process, kurā vienu biokopu nomaina cita, atšķirīga pēc …" at bounding box center [361, 197] width 467 height 24
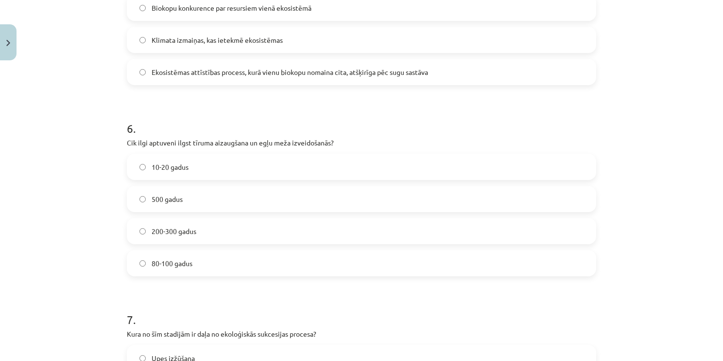
scroll to position [1065, 0]
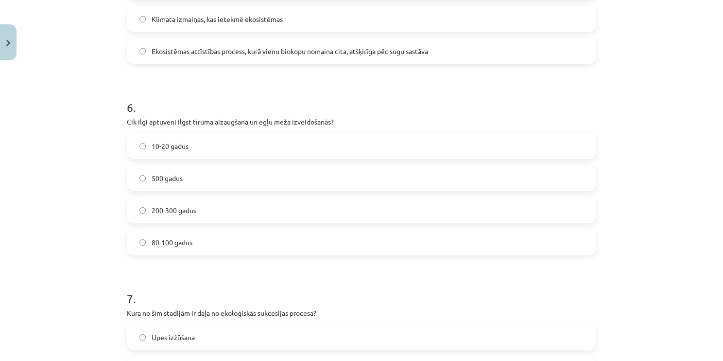
click at [240, 209] on label "200-300 gadus" at bounding box center [361, 210] width 467 height 24
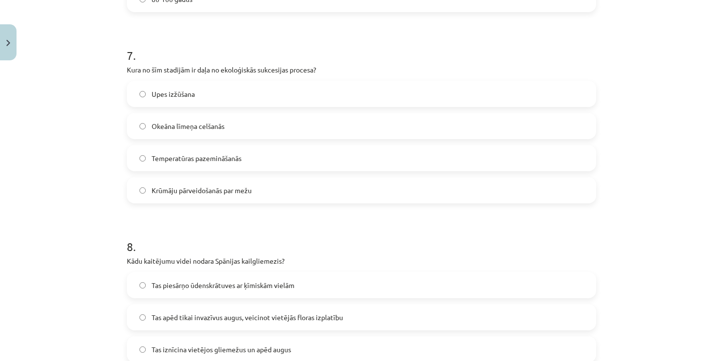
scroll to position [1356, 0]
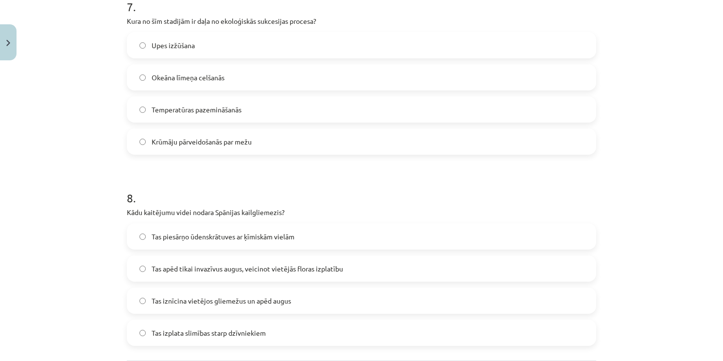
click at [260, 138] on label "Krūmāju pārveidošanās par mežu" at bounding box center [361, 141] width 467 height 24
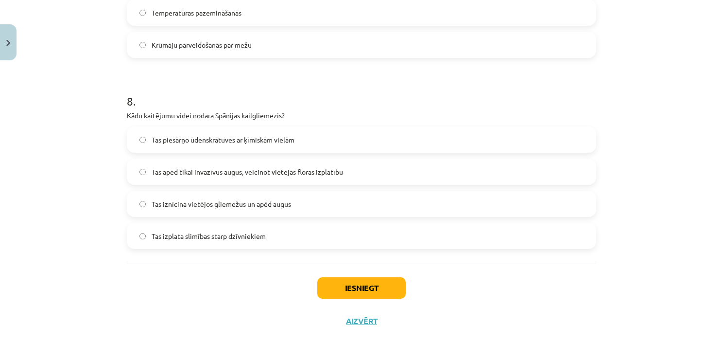
scroll to position [1453, 0]
click at [314, 207] on label "Tas iznīcina vietējos gliemežus un apēd augus" at bounding box center [361, 203] width 467 height 24
click at [365, 277] on button "Iesniegt" at bounding box center [361, 286] width 88 height 21
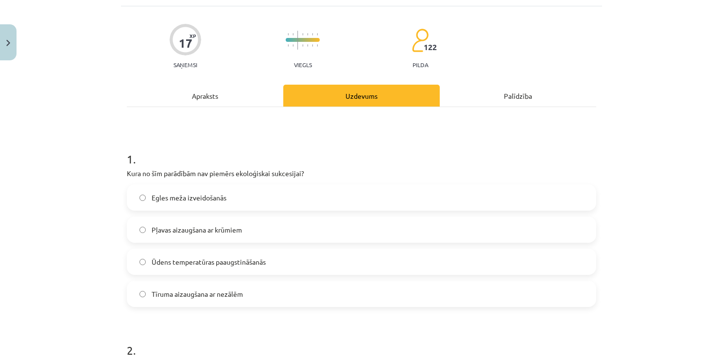
scroll to position [0, 0]
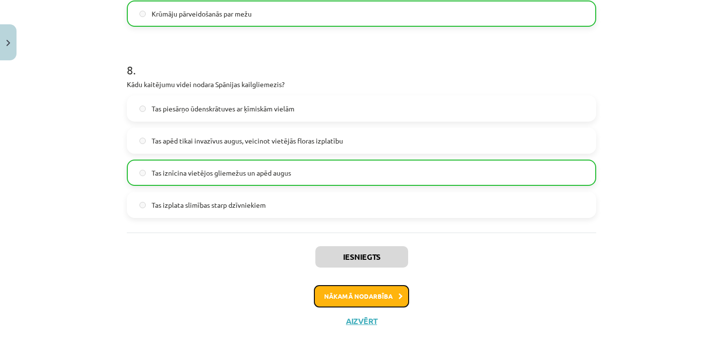
click at [349, 294] on button "Nākamā nodarbība" at bounding box center [361, 296] width 95 height 22
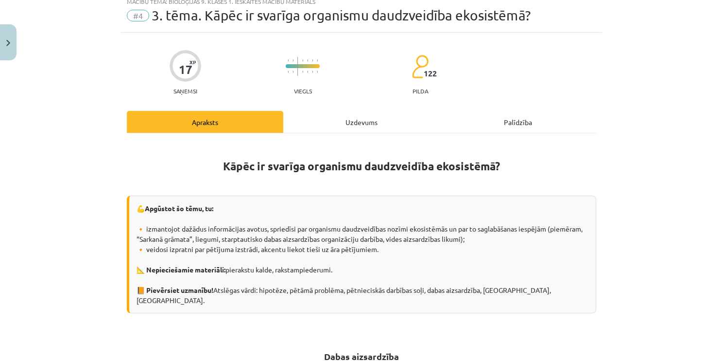
scroll to position [24, 0]
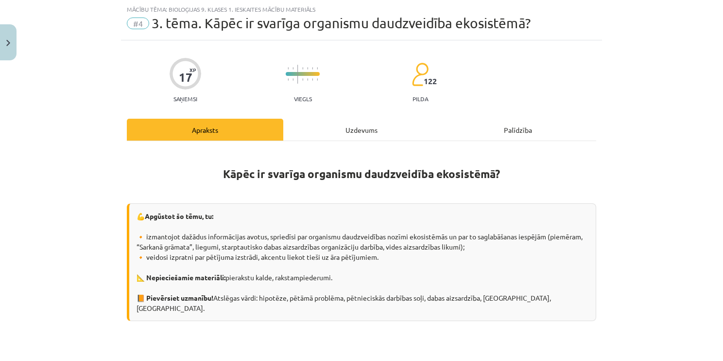
click at [322, 134] on div "Uzdevums" at bounding box center [361, 130] width 156 height 22
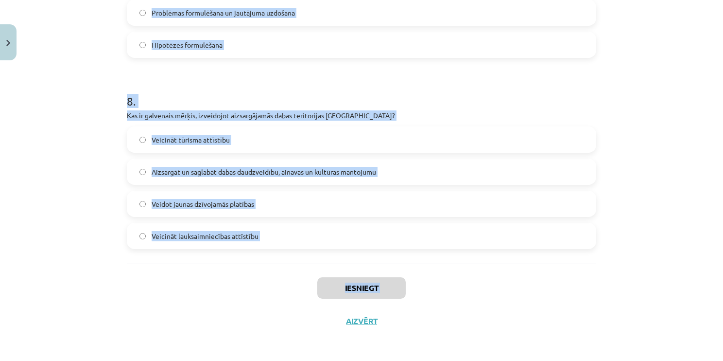
scroll to position [1506, 0]
drag, startPoint x: 119, startPoint y: 125, endPoint x: 344, endPoint y: 243, distance: 254.5
copy form "3 . Lore ip dolors ametcon adipiscingel seddoeiusm? Temporinc utlaboreetd ma al…"
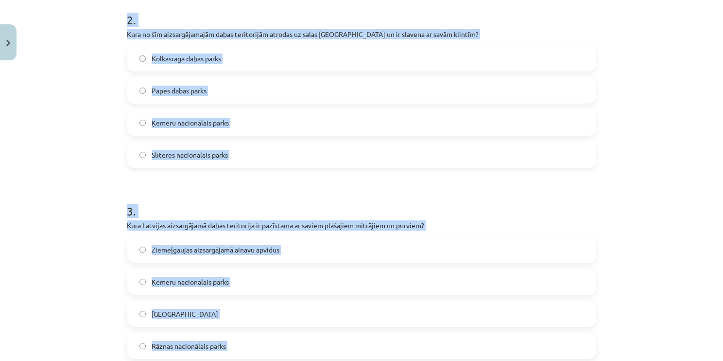
click at [71, 178] on div "Mācību tēma: Bioloģijas 9. klases 1. ieskaites mācību materiāls #4 3. tēma. Kāp…" at bounding box center [361, 180] width 723 height 361
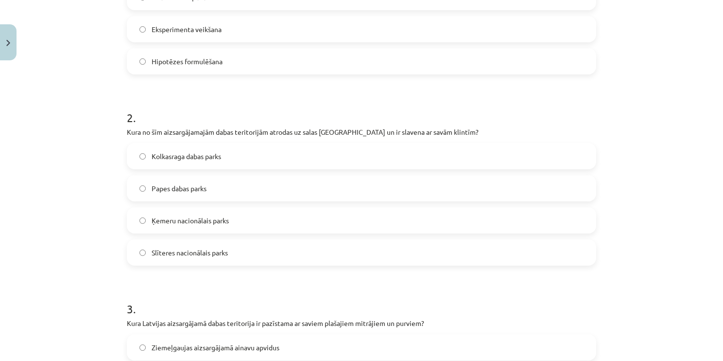
scroll to position [145, 0]
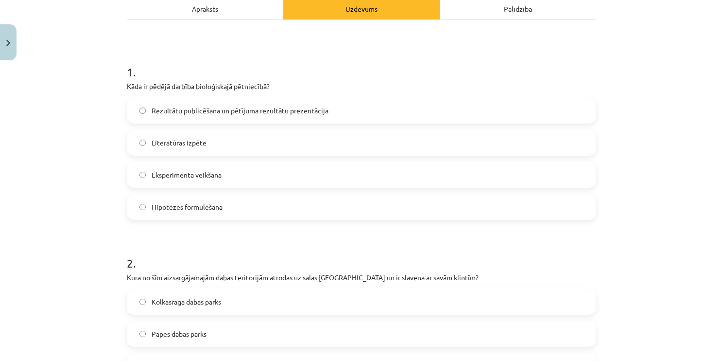
click at [346, 101] on label "Rezultātu publicēšana un pētījuma rezultātu prezentācija" at bounding box center [361, 110] width 467 height 24
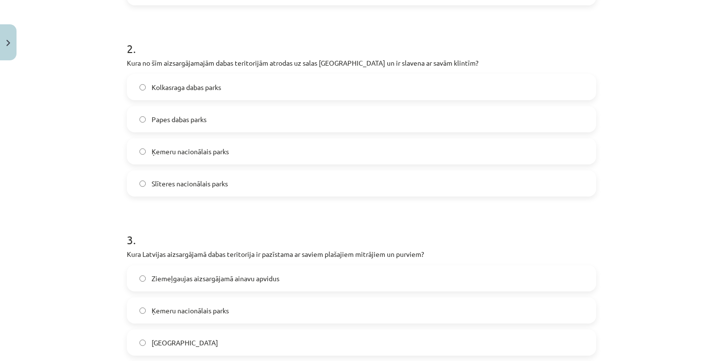
scroll to position [388, 0]
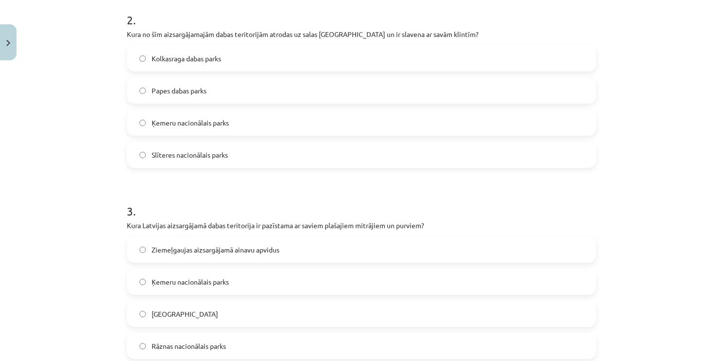
click at [254, 157] on label "Slīteres nacionālais parks" at bounding box center [361, 154] width 467 height 24
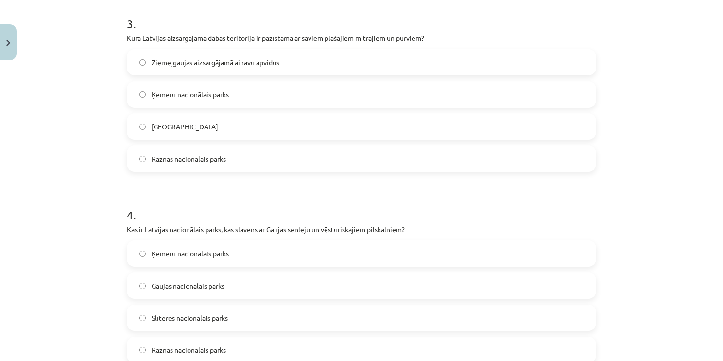
scroll to position [583, 0]
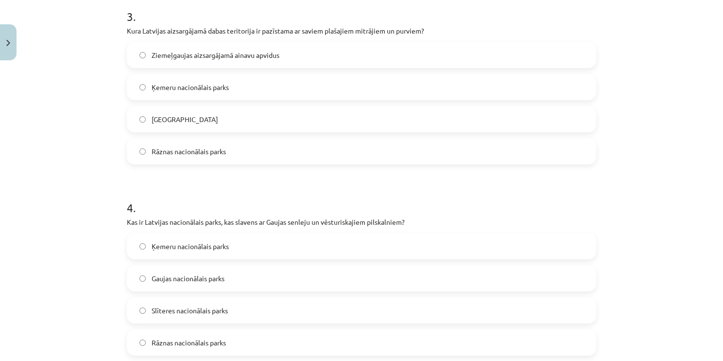
click at [246, 86] on label "Ķemeru nacionālais parks" at bounding box center [361, 87] width 467 height 24
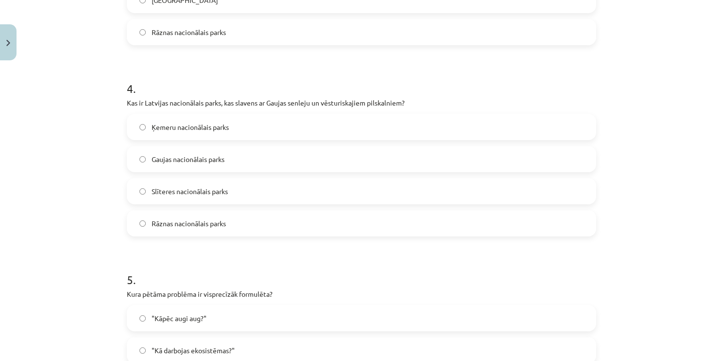
scroll to position [728, 0]
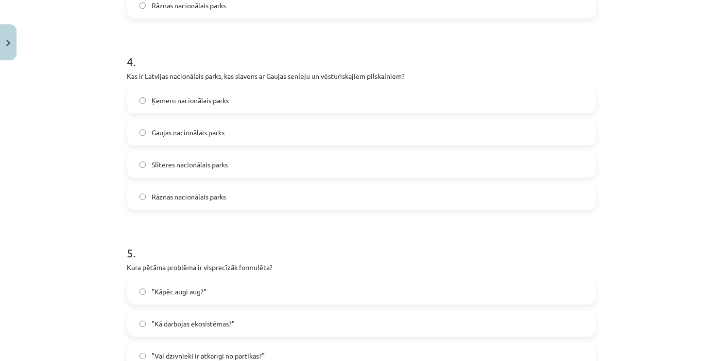
click at [237, 130] on label "Gaujas nacionālais parks" at bounding box center [361, 132] width 467 height 24
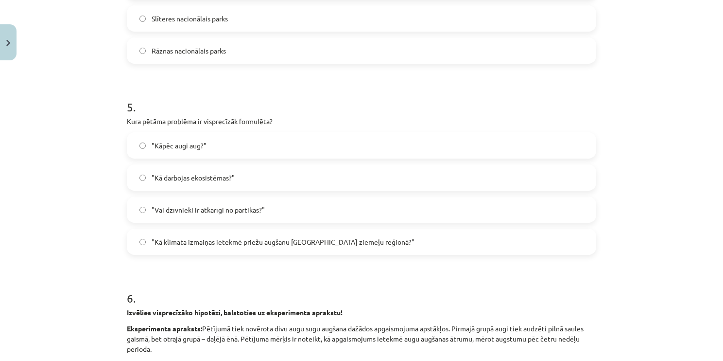
scroll to position [923, 0]
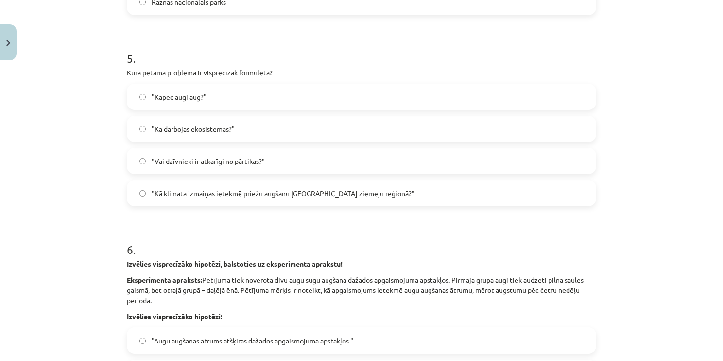
click at [301, 190] on span ""Kā klimata izmaiņas ietekmē priežu augšanu [GEOGRAPHIC_DATA] ziemeļu reģionā?"" at bounding box center [283, 193] width 263 height 10
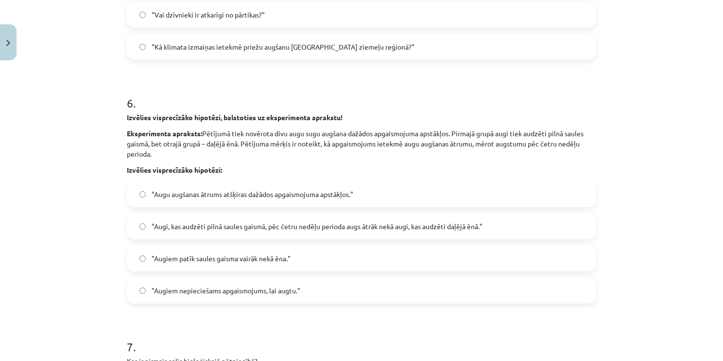
scroll to position [1117, 0]
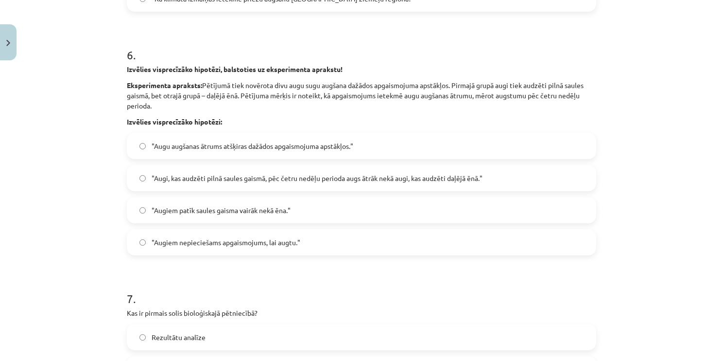
click at [362, 185] on label ""Augi, kas audzēti pilnā saules gaismā, pēc četru nedēļu perioda augs ātrāk nek…" at bounding box center [361, 178] width 467 height 24
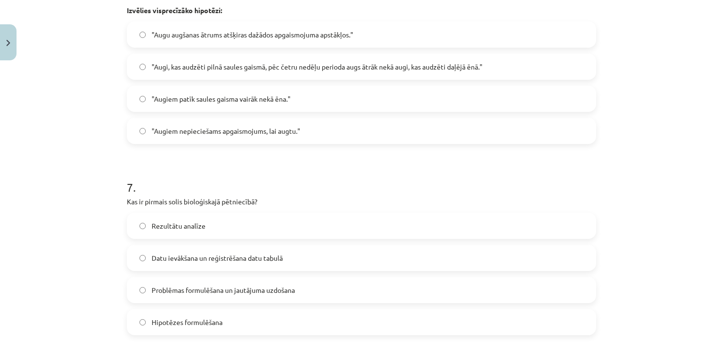
scroll to position [1263, 0]
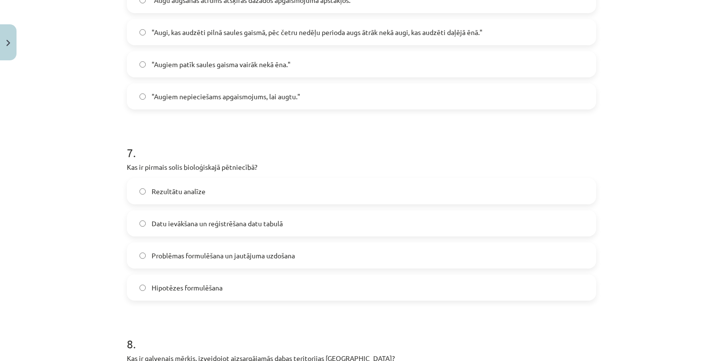
click at [320, 250] on label "Problēmas formulēšana un jautājuma uzdošana" at bounding box center [361, 255] width 467 height 24
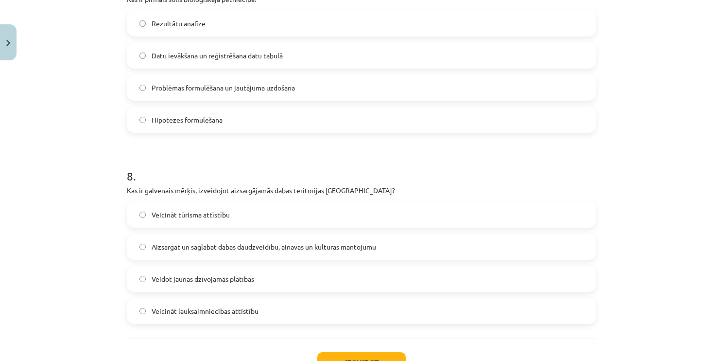
scroll to position [1457, 0]
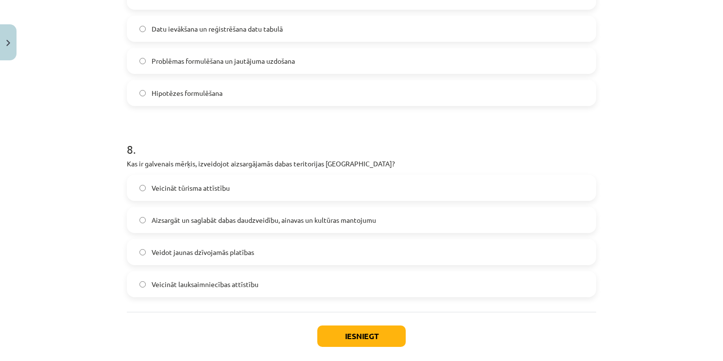
click at [343, 215] on span "Aizsargāt un saglabāt dabas daudzveidību, ainavas un kultūras mantojumu" at bounding box center [264, 220] width 224 height 10
click at [355, 331] on button "Iesniegt" at bounding box center [361, 335] width 88 height 21
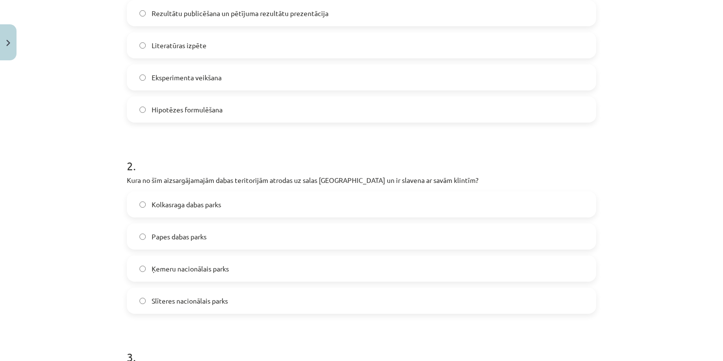
scroll to position [291, 0]
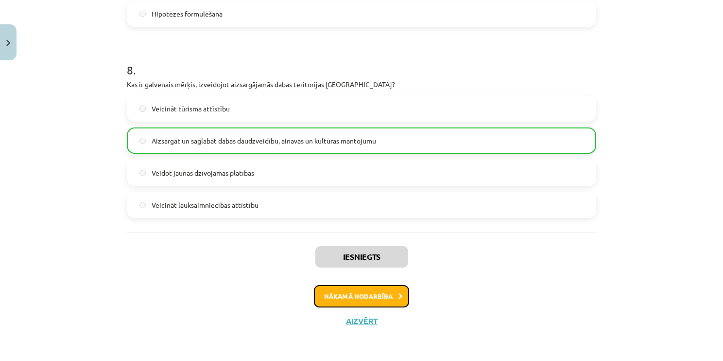
click at [328, 295] on button "Nākamā nodarbība" at bounding box center [361, 296] width 95 height 22
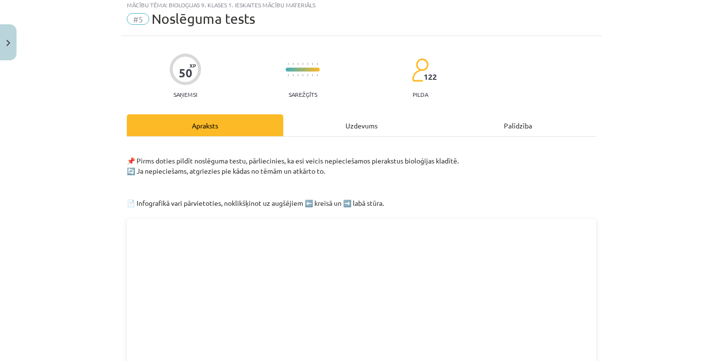
scroll to position [24, 0]
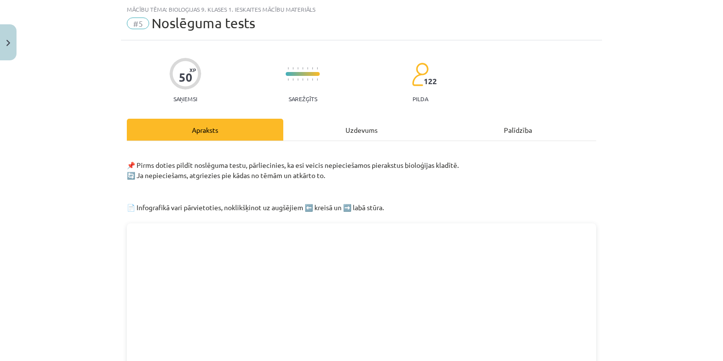
click at [362, 123] on div "Uzdevums" at bounding box center [361, 130] width 156 height 22
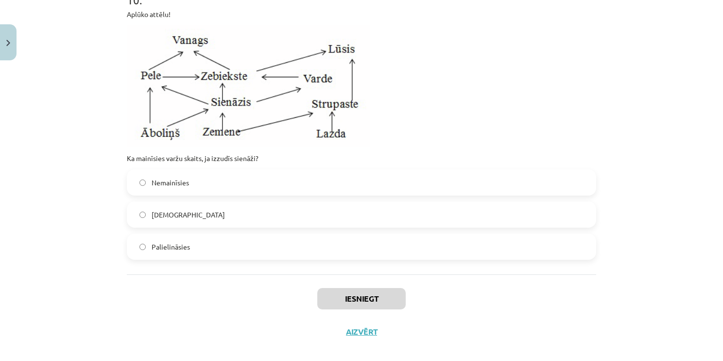
scroll to position [2245, 0]
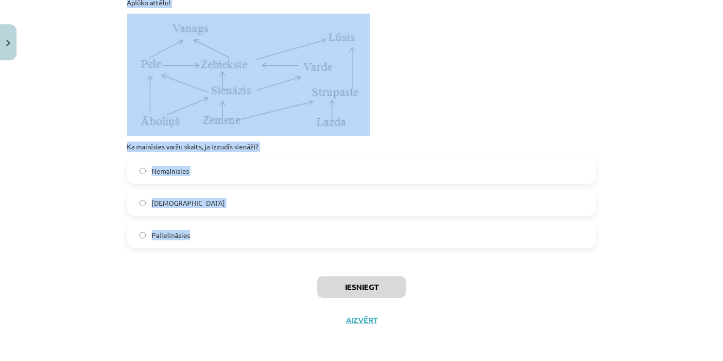
drag, startPoint x: 123, startPoint y: 91, endPoint x: 335, endPoint y: 236, distance: 256.9
click at [331, 239] on label "Palielināsies" at bounding box center [361, 235] width 467 height 24
drag, startPoint x: 135, startPoint y: 266, endPoint x: 262, endPoint y: 232, distance: 132.1
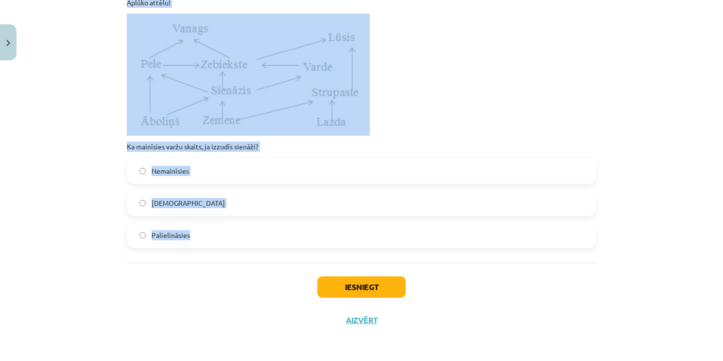
copy form "4 . Lore ip dol sitametcons ad elitsedd, eiusm tempori? Utlab Etdo Magnaaliqu E…"
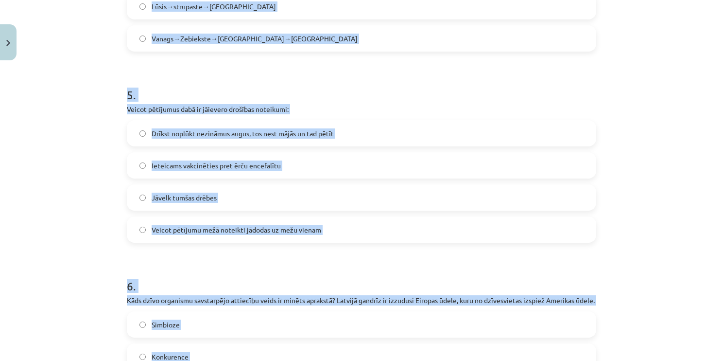
click at [78, 145] on div "Mācību tēma: Bioloģijas 9. klases 1. ieskaites mācību materiāls #5 Noslēguma te…" at bounding box center [361, 180] width 723 height 361
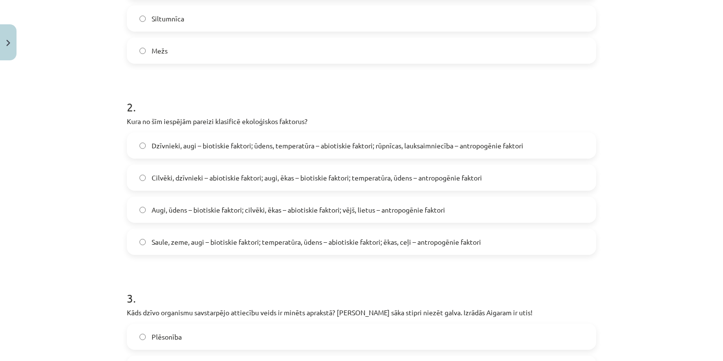
scroll to position [204, 0]
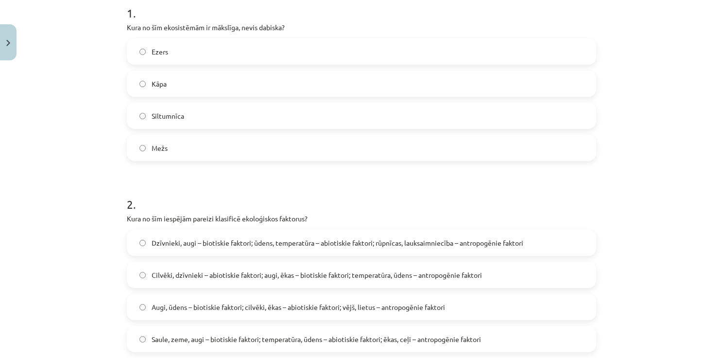
click at [200, 121] on label "Siltumnīca" at bounding box center [361, 115] width 467 height 24
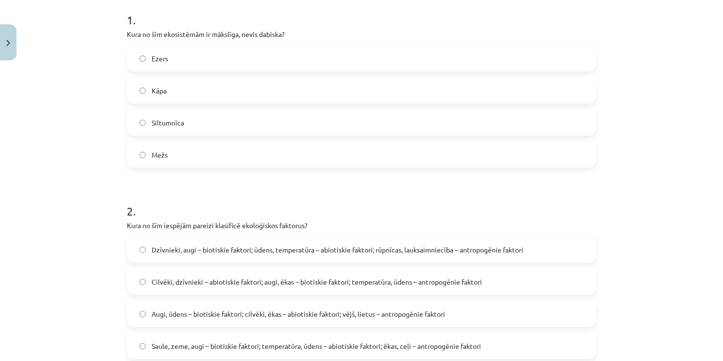
scroll to position [350, 0]
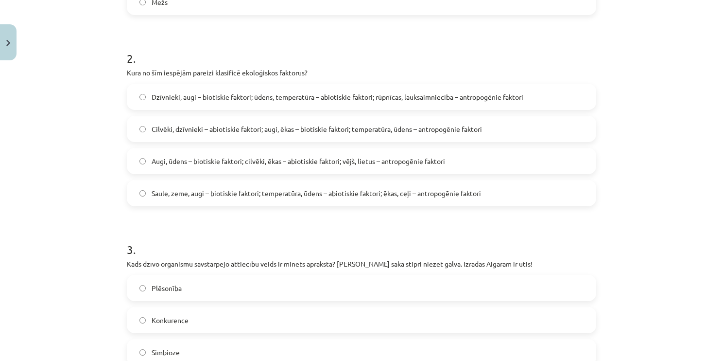
click at [262, 95] on span "Dzīvnieki, augi – biotiskie faktori; ūdens, temperatūra – abiotiskie faktori; r…" at bounding box center [338, 97] width 372 height 10
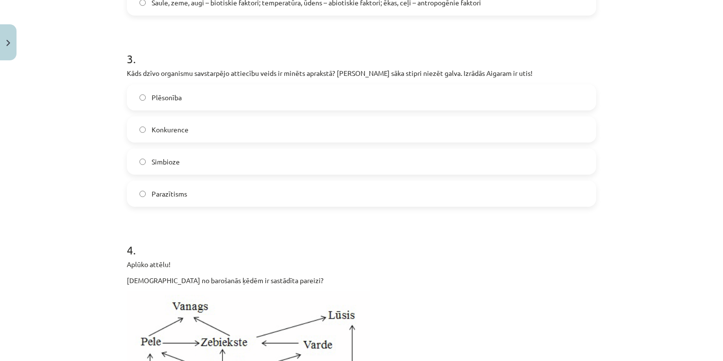
scroll to position [544, 0]
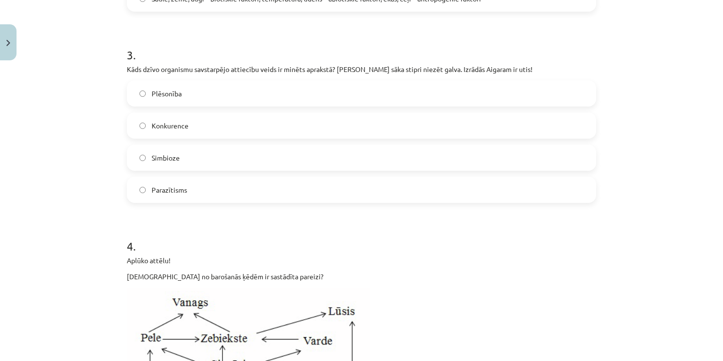
click at [229, 99] on label "Plēsonība" at bounding box center [361, 93] width 467 height 24
click at [230, 190] on label "Parazītisms" at bounding box center [361, 189] width 467 height 24
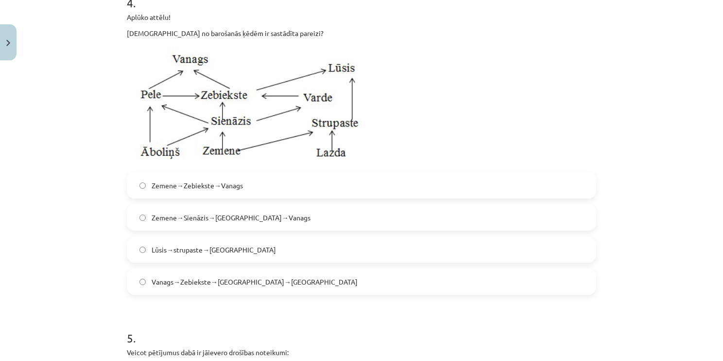
scroll to position [836, 0]
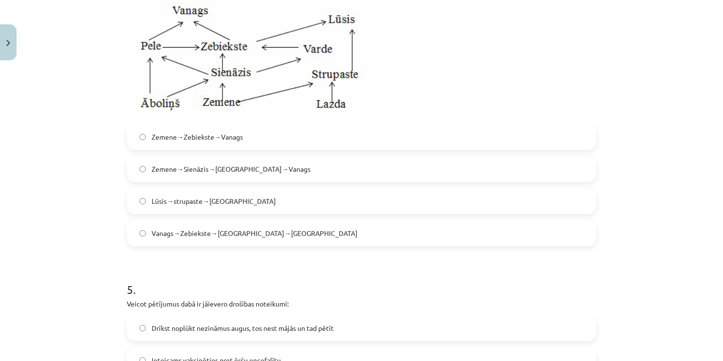
click at [285, 166] on label "Zemene→Sienāzis→[GEOGRAPHIC_DATA]→Vanags" at bounding box center [361, 168] width 467 height 24
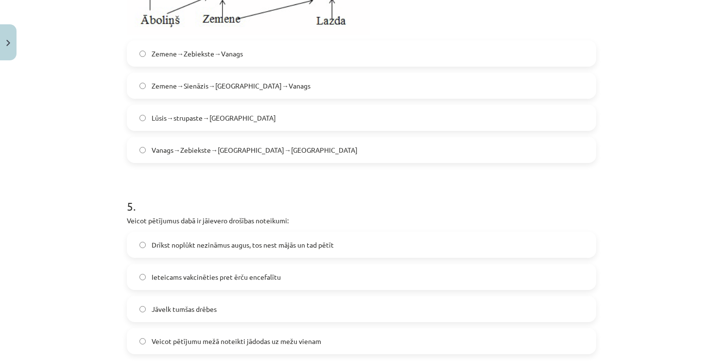
scroll to position [933, 0]
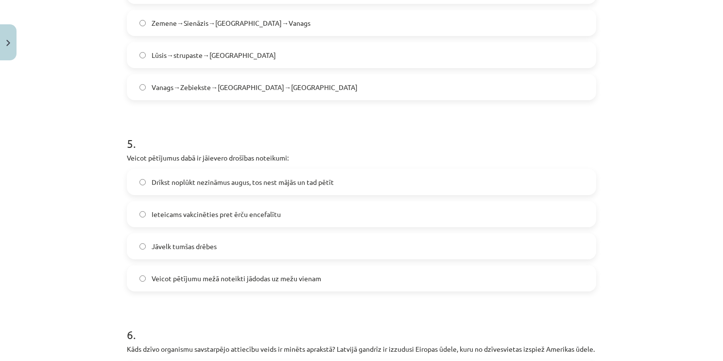
click at [295, 213] on label "Ieteicams vakcinēties pret ērču encefalītu" at bounding box center [361, 214] width 467 height 24
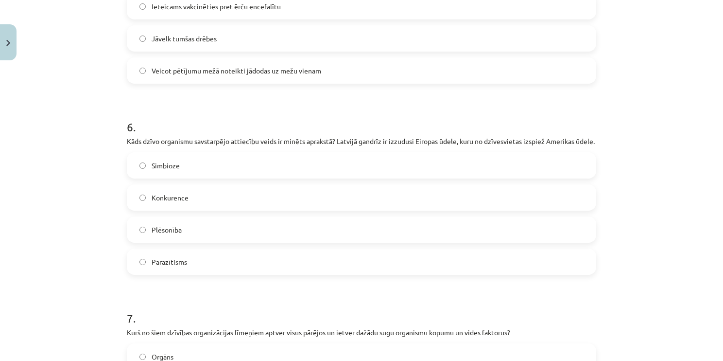
scroll to position [1224, 0]
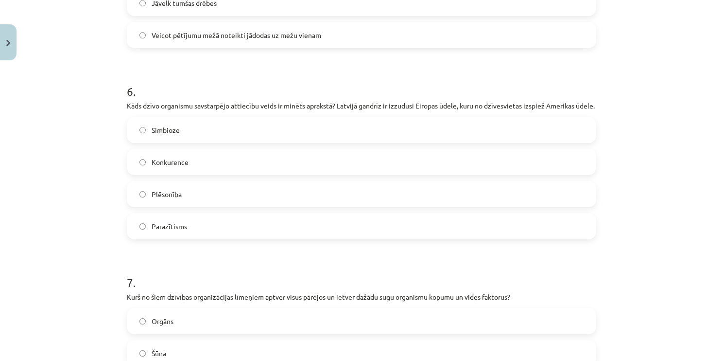
click at [205, 170] on label "Konkurence" at bounding box center [361, 162] width 467 height 24
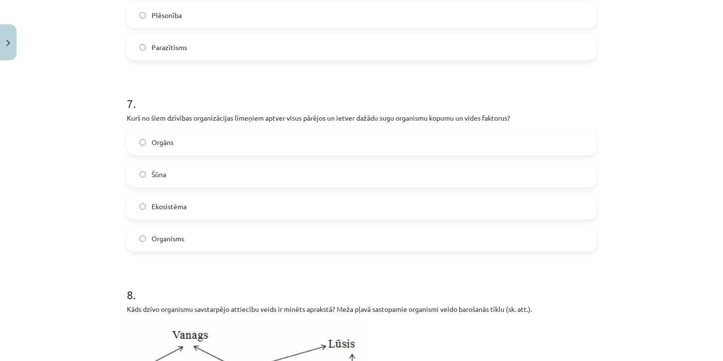
scroll to position [1419, 0]
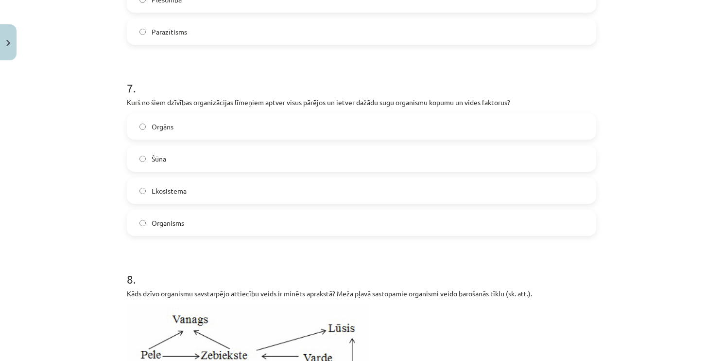
click at [206, 197] on label "Ekosistēma" at bounding box center [361, 190] width 467 height 24
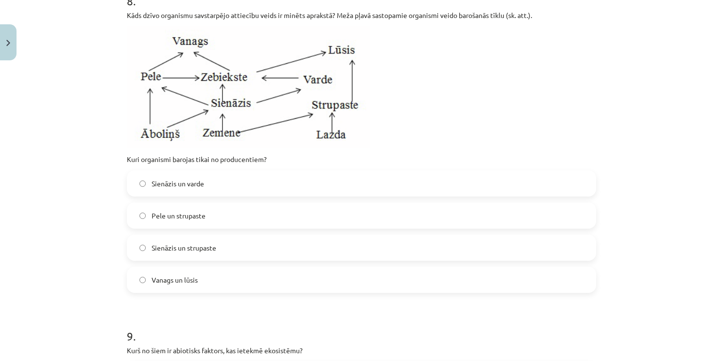
scroll to position [1710, 0]
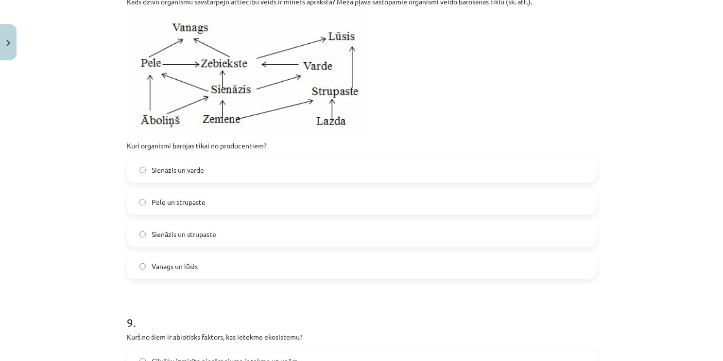
click at [237, 182] on label "Sienāzis un varde" at bounding box center [361, 169] width 467 height 24
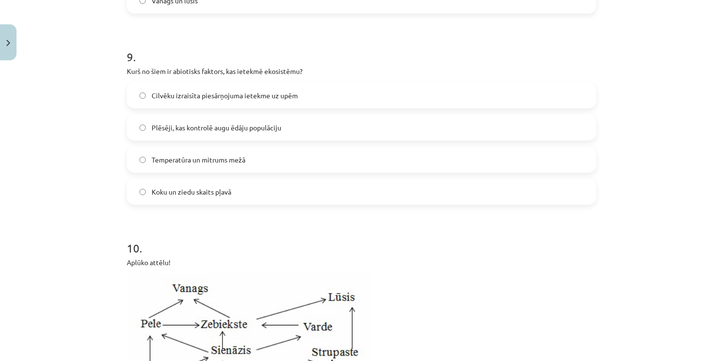
scroll to position [2002, 0]
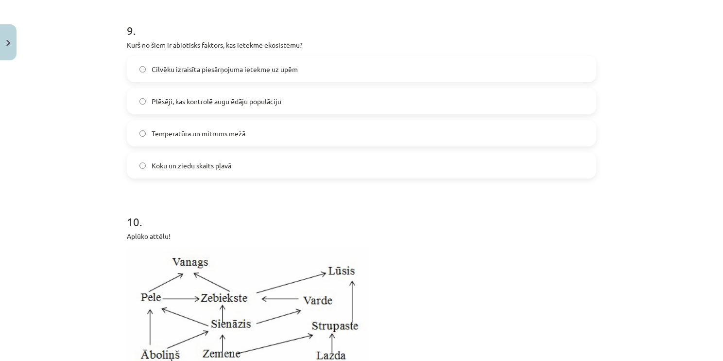
click at [249, 142] on label "Temperatūra un mitrums mežā" at bounding box center [361, 133] width 467 height 24
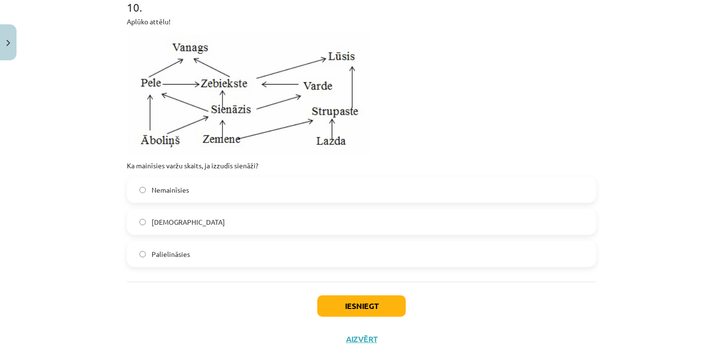
scroll to position [2245, 0]
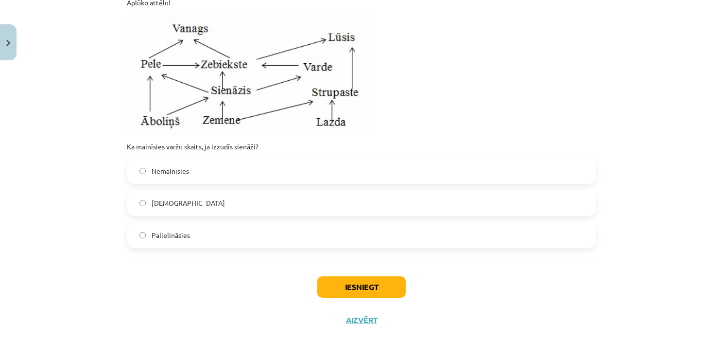
click at [210, 193] on label "[DEMOGRAPHIC_DATA]" at bounding box center [361, 202] width 467 height 24
click at [331, 287] on button "Iesniegt" at bounding box center [361, 286] width 88 height 21
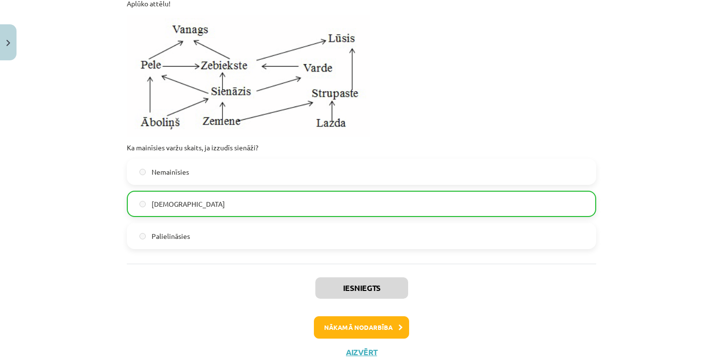
scroll to position [2276, 0]
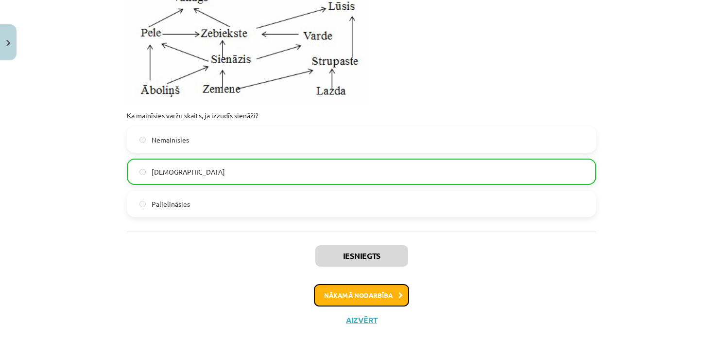
click at [339, 296] on button "Nākamā nodarbība" at bounding box center [361, 295] width 95 height 22
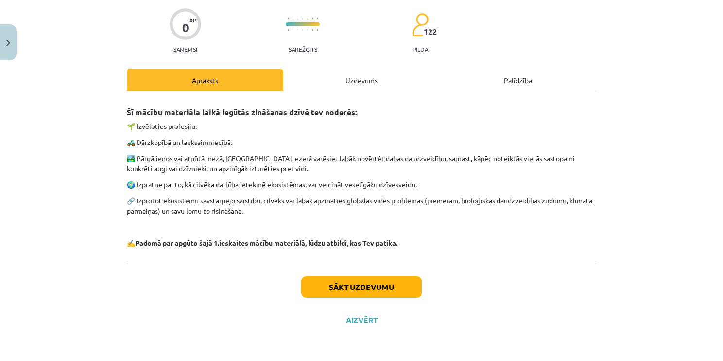
scroll to position [24, 0]
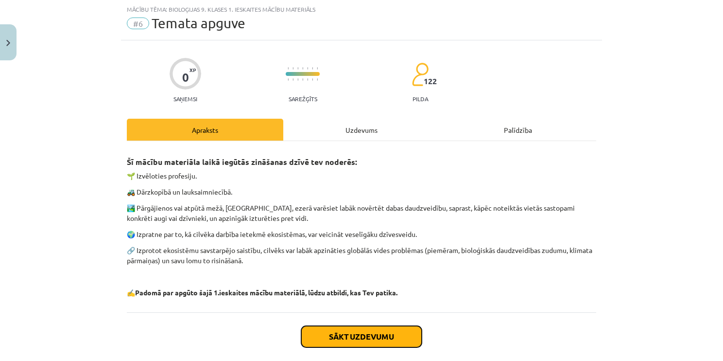
click at [330, 331] on button "Sākt uzdevumu" at bounding box center [361, 336] width 121 height 21
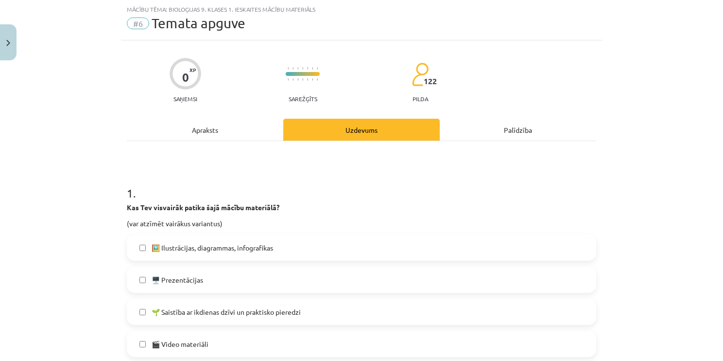
click at [287, 273] on label "🖥️ Prezentācijas" at bounding box center [361, 279] width 467 height 24
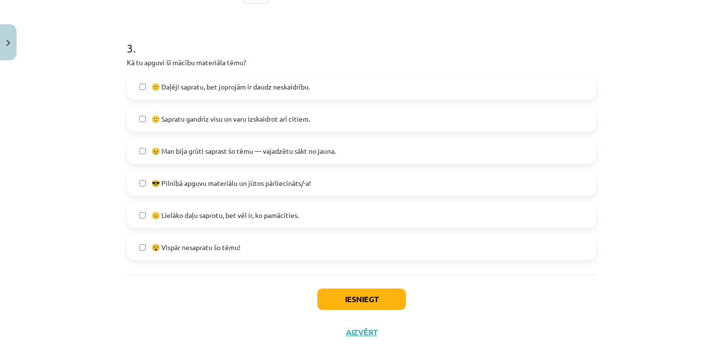
scroll to position [690, 0]
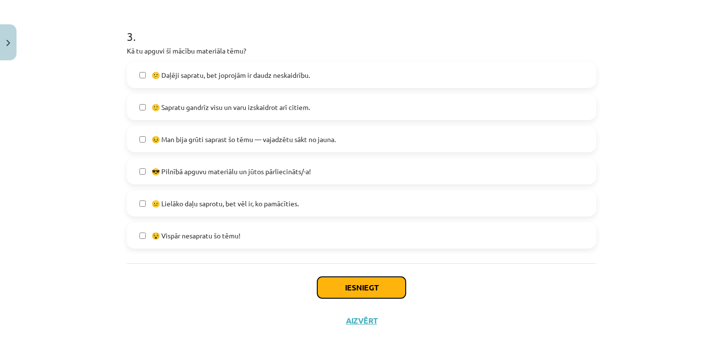
click at [333, 289] on button "Iesniegt" at bounding box center [361, 286] width 88 height 21
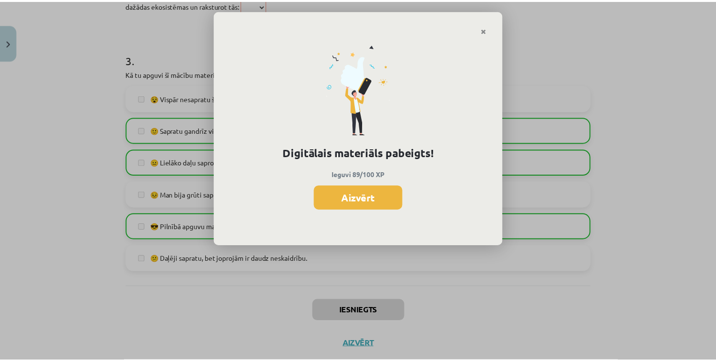
scroll to position [713, 0]
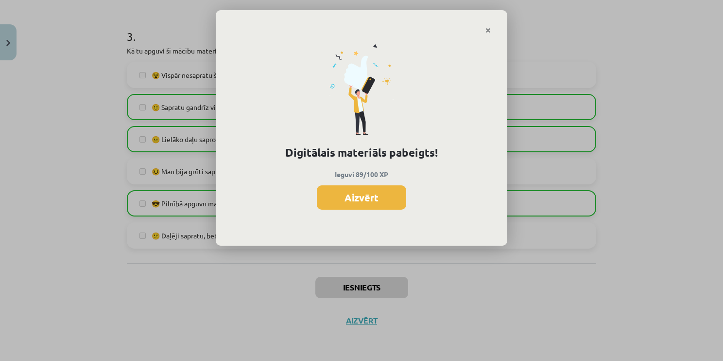
click at [358, 195] on button "Aizvērt" at bounding box center [361, 197] width 89 height 24
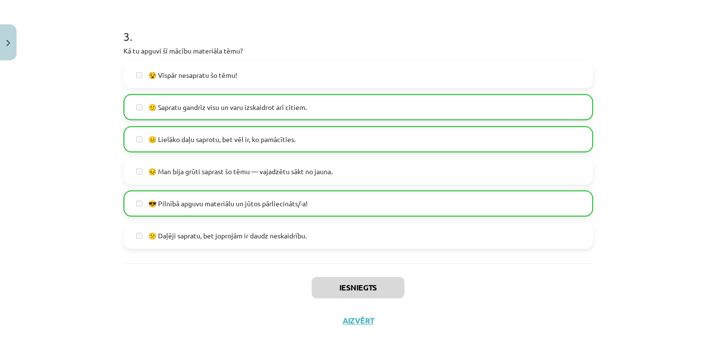
click at [348, 311] on div "Iesniegts Aizvērt" at bounding box center [357, 297] width 469 height 68
click at [350, 316] on button "Aizvērt" at bounding box center [358, 320] width 37 height 10
